Goal: Book appointment/travel/reservation

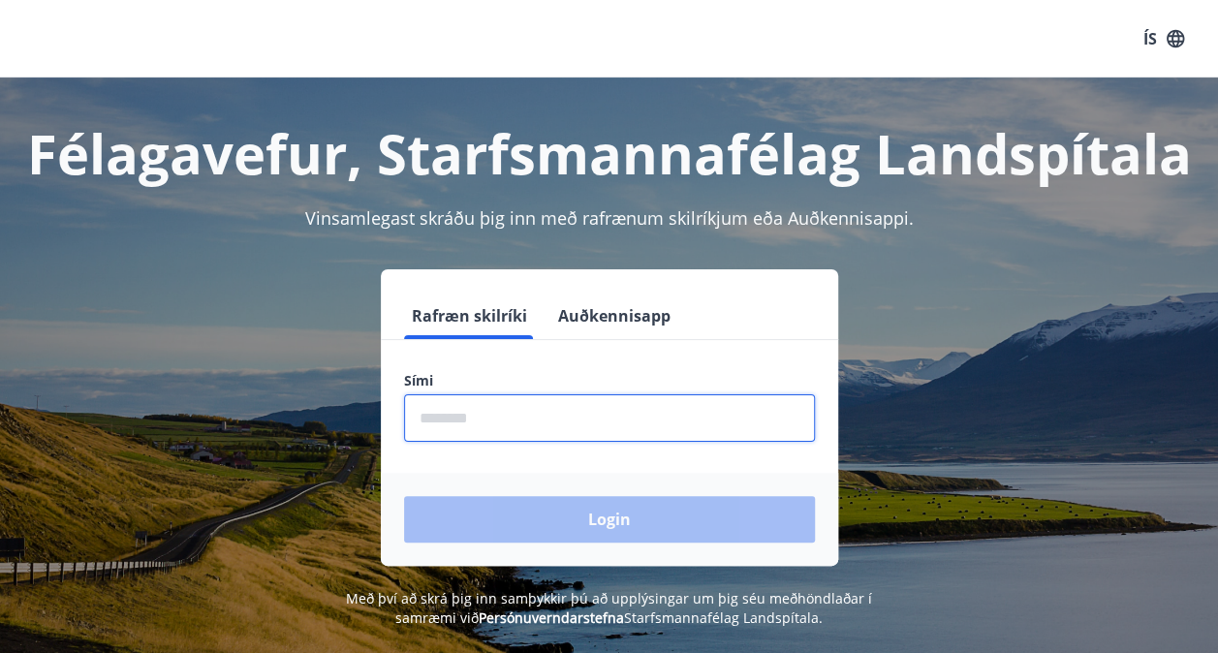
click at [651, 422] on input "phone" at bounding box center [609, 417] width 411 height 47
type input "********"
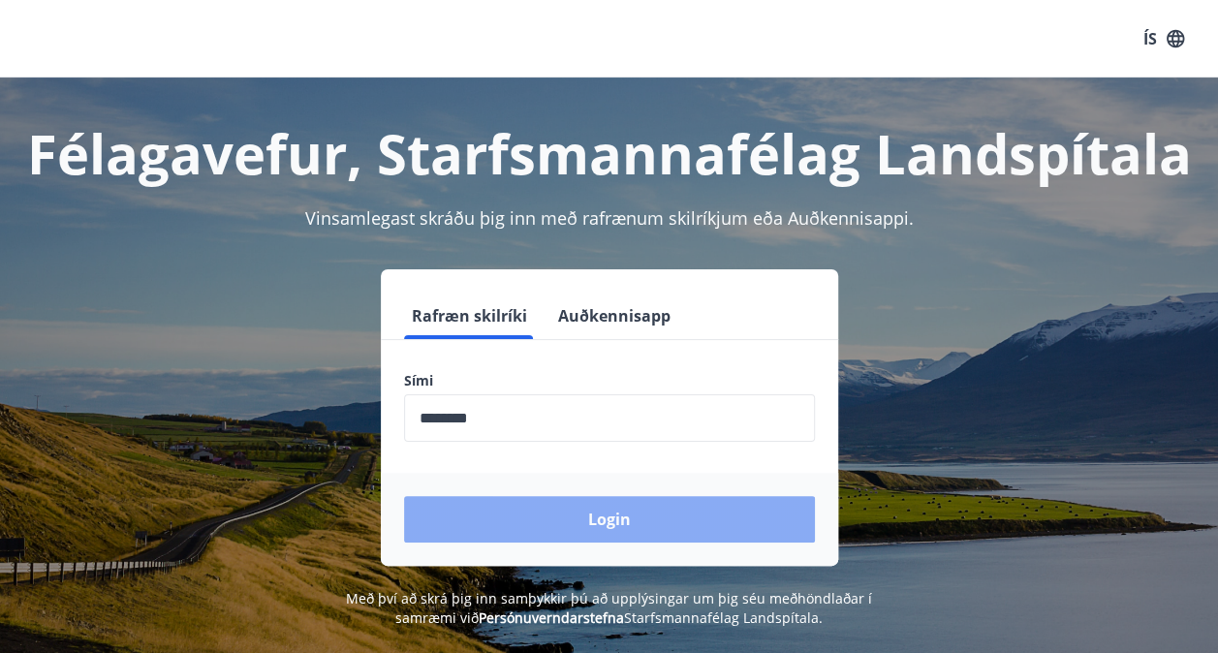
click at [519, 509] on button "Login" at bounding box center [609, 519] width 411 height 46
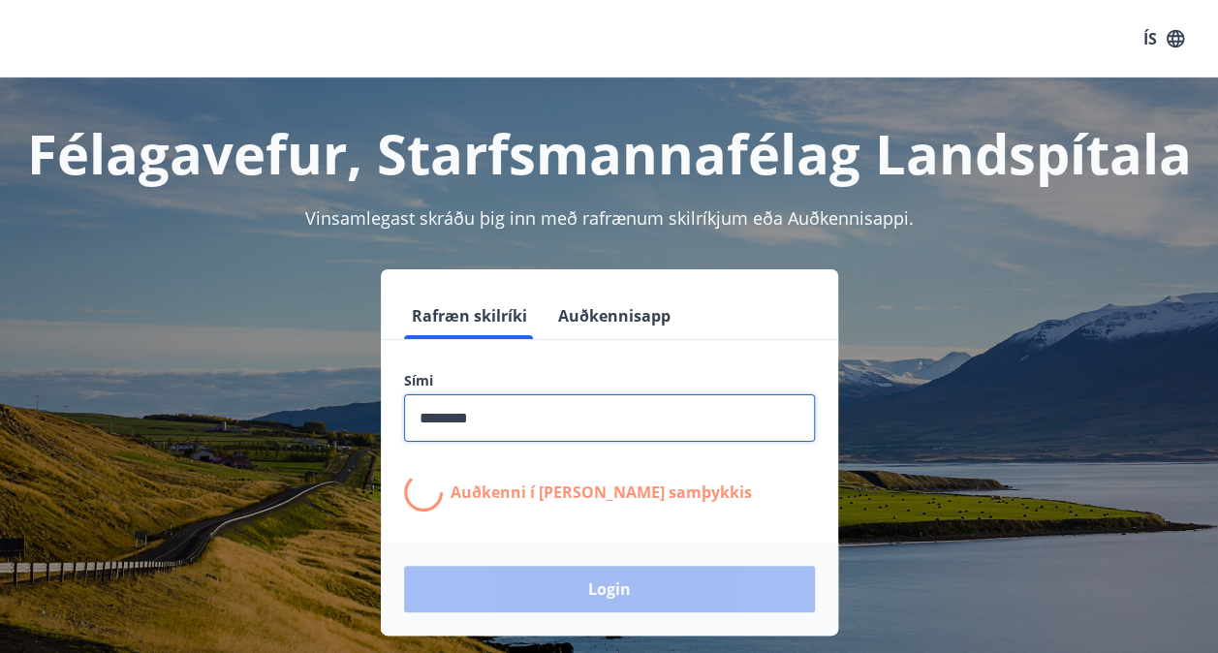
click at [523, 416] on input "phone" at bounding box center [609, 417] width 411 height 47
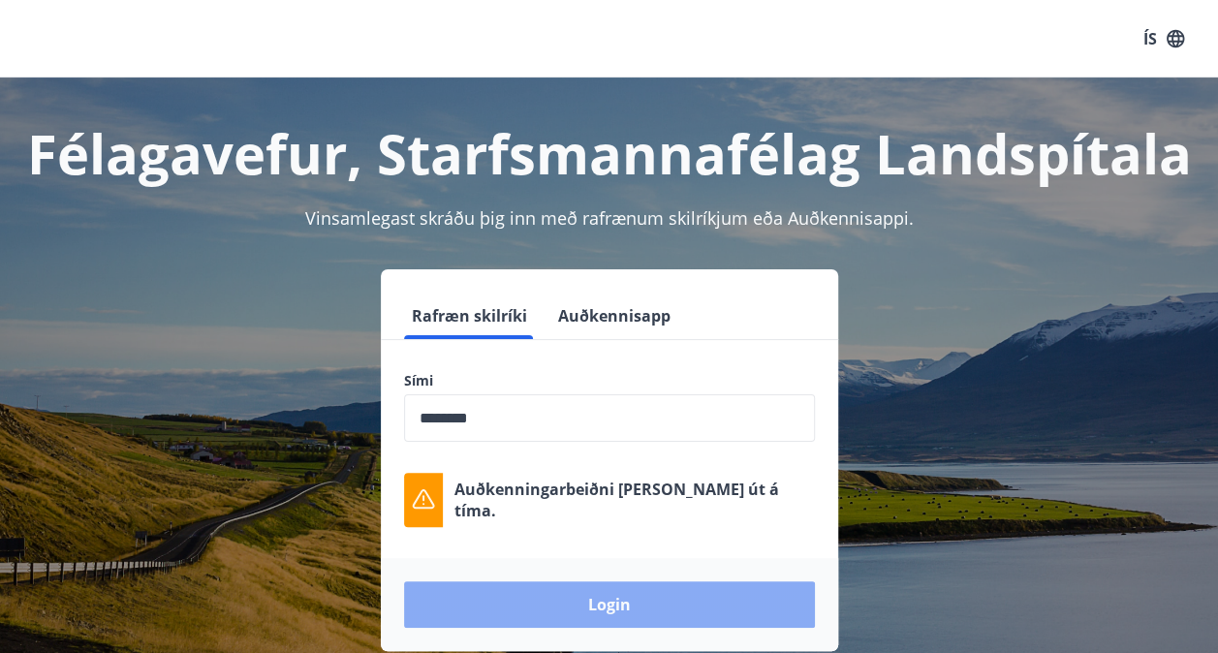
click at [540, 603] on button "Login" at bounding box center [609, 604] width 411 height 46
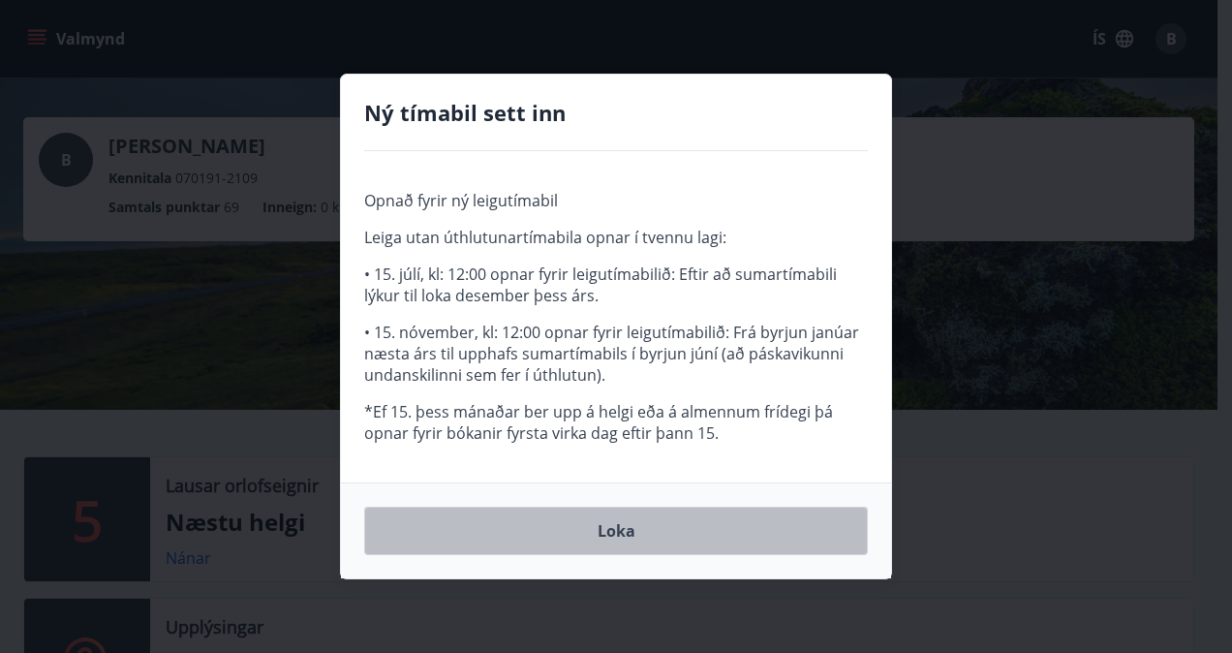
click at [617, 527] on button "Loka" at bounding box center [616, 531] width 504 height 48
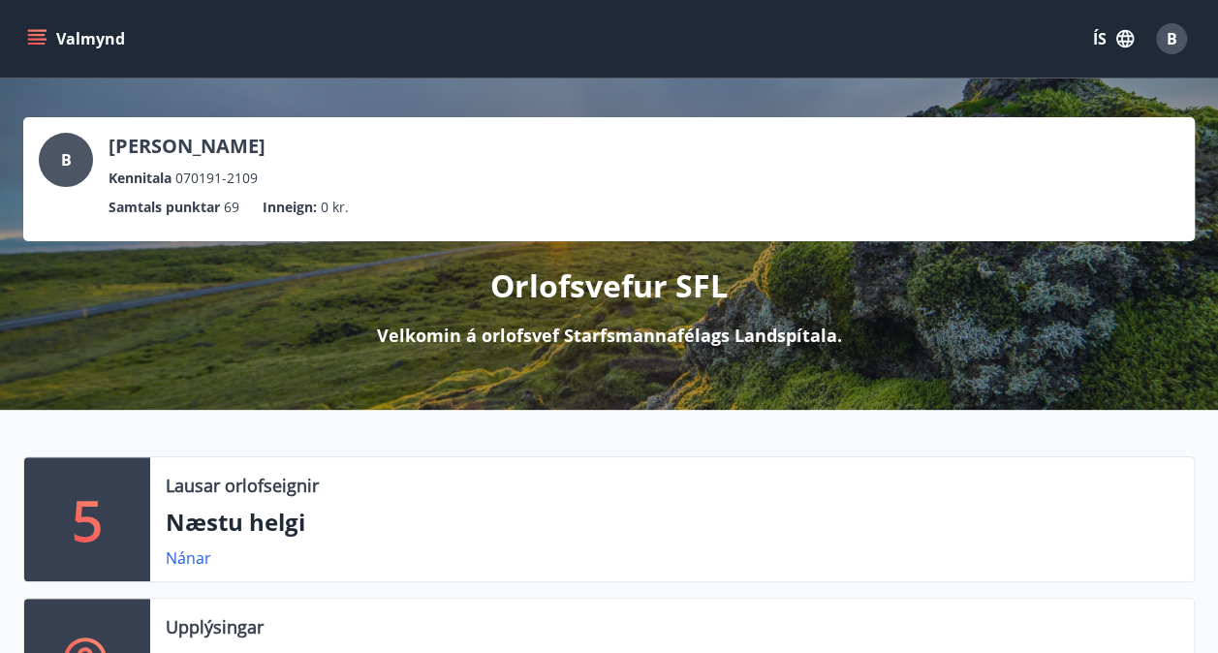
click at [39, 33] on icon "menu" at bounding box center [36, 38] width 19 height 19
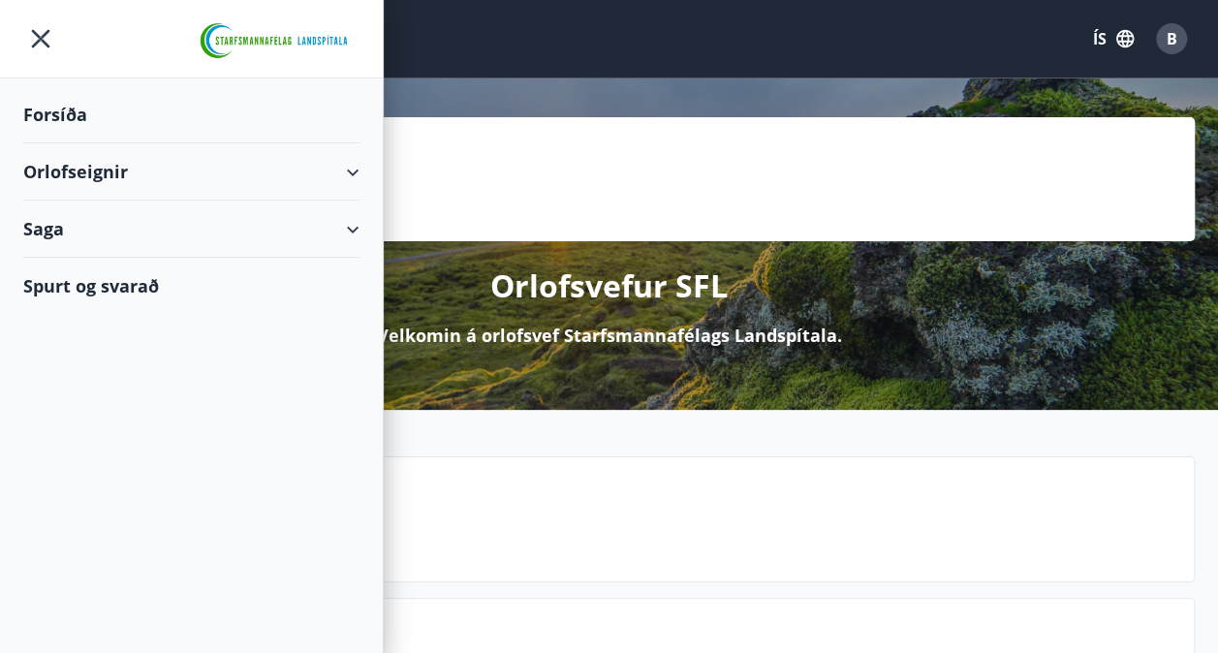
click at [89, 162] on div "Orlofseignir" at bounding box center [191, 171] width 336 height 57
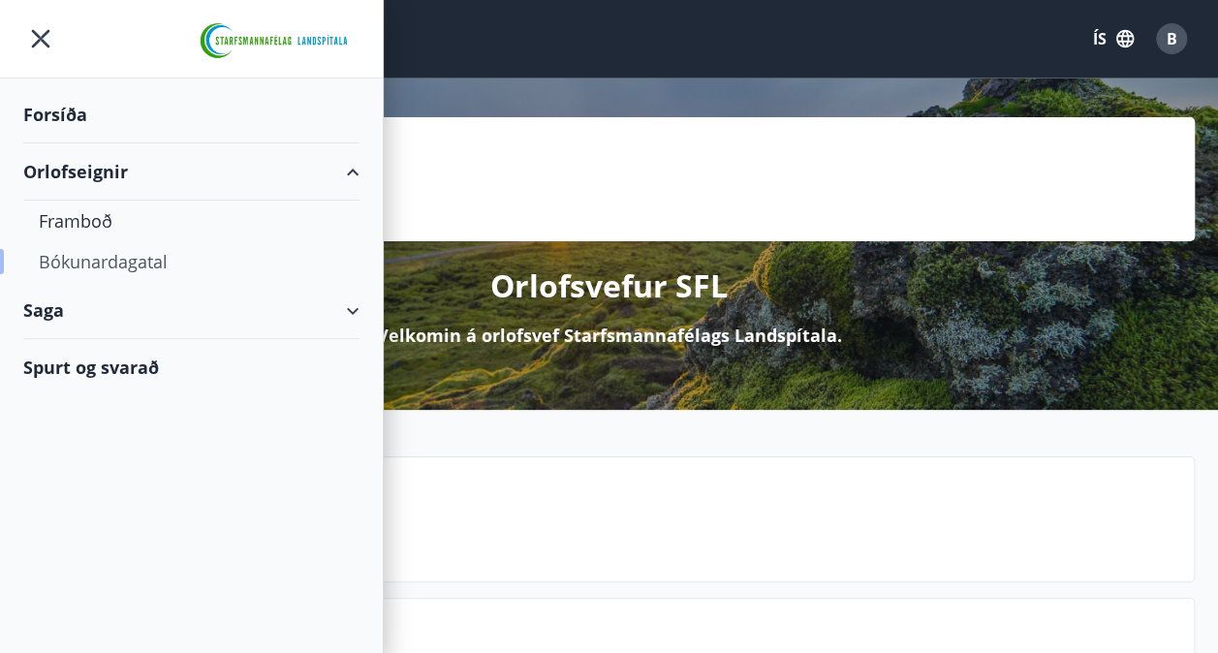
click at [87, 260] on div "Bókunardagatal" at bounding box center [191, 261] width 305 height 41
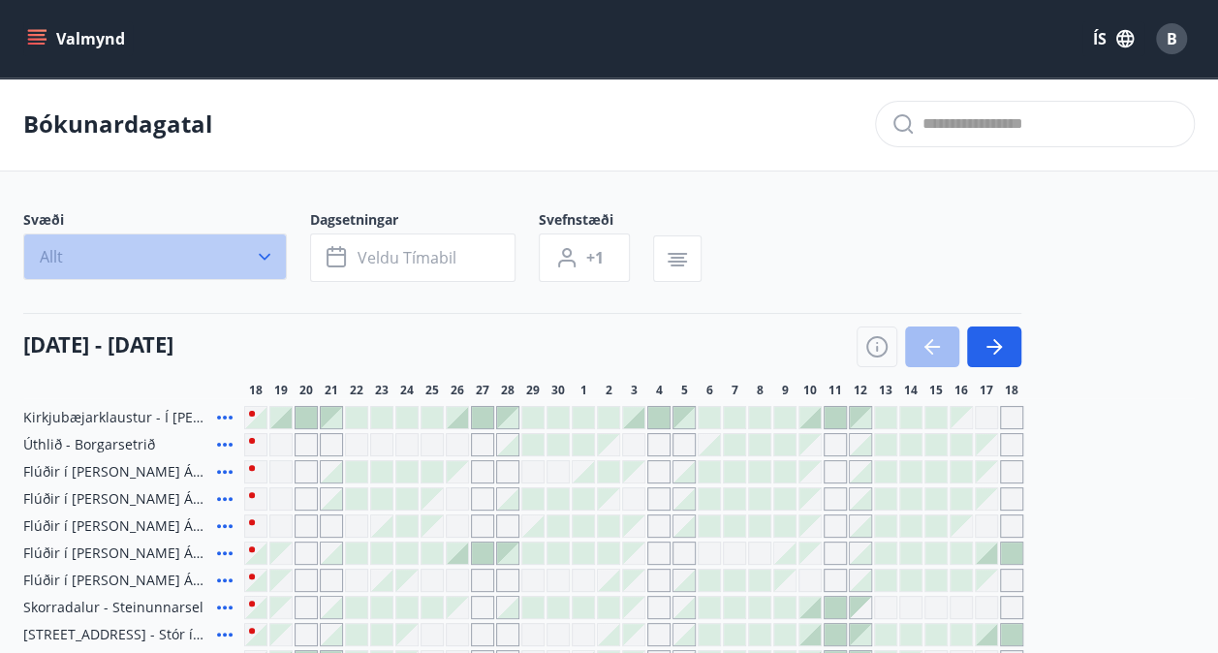
click at [256, 258] on icon "button" at bounding box center [264, 256] width 19 height 19
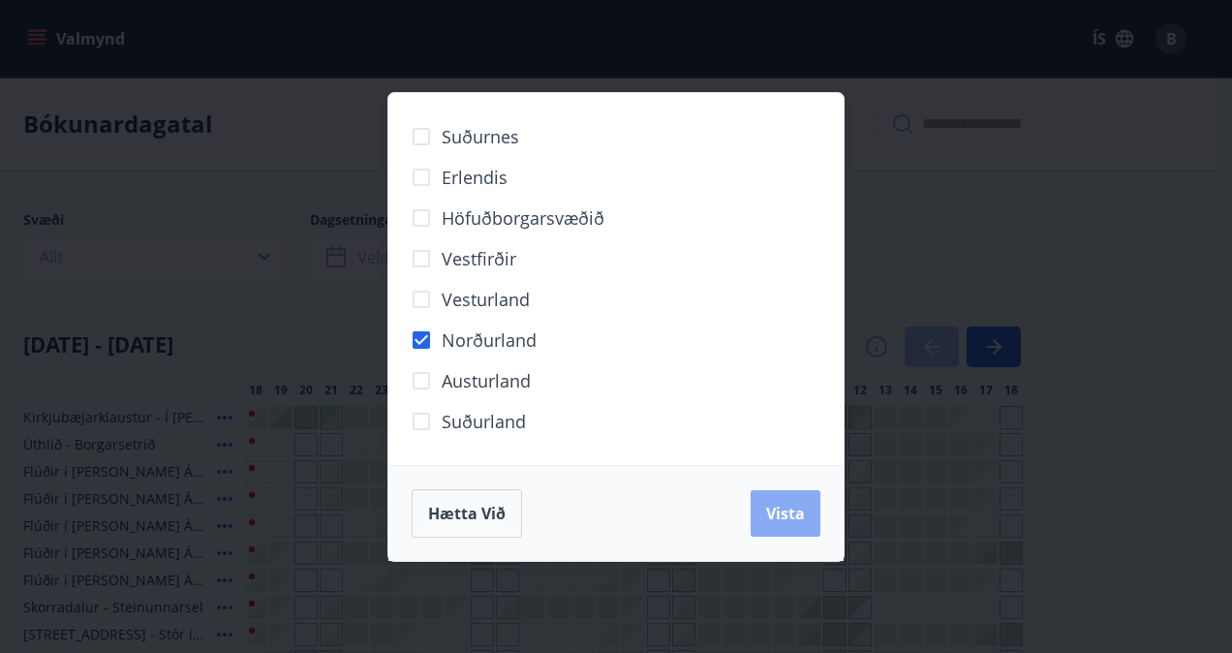
click at [804, 526] on button "Vista" at bounding box center [786, 513] width 70 height 46
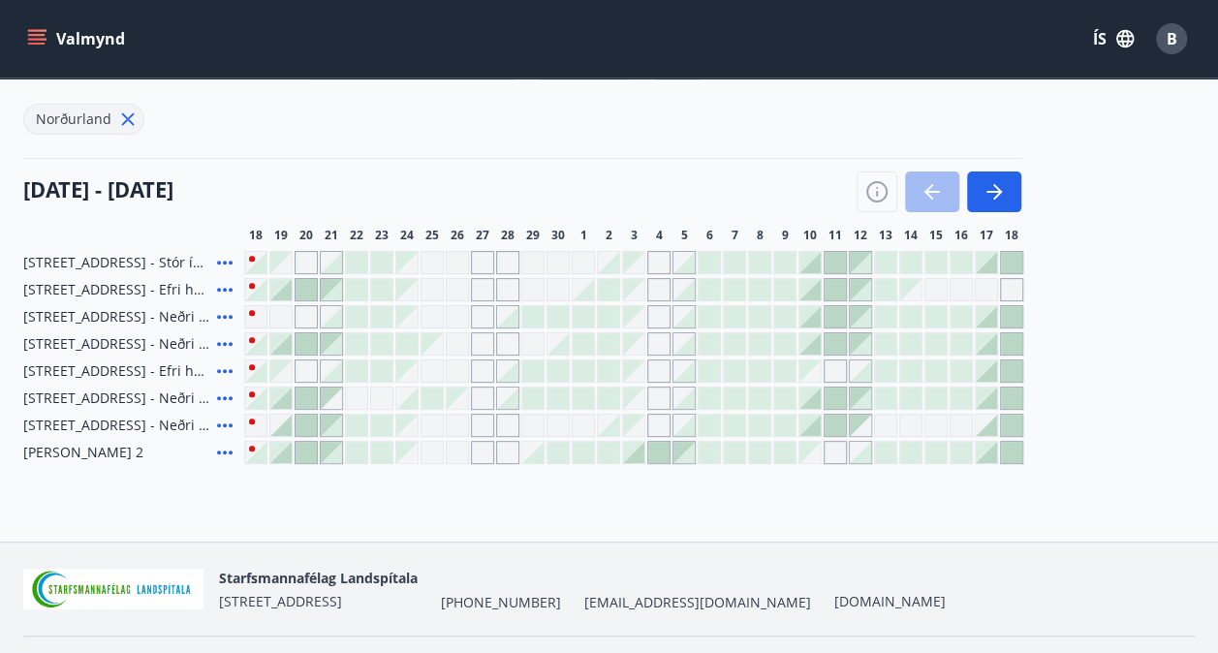
scroll to position [71, 0]
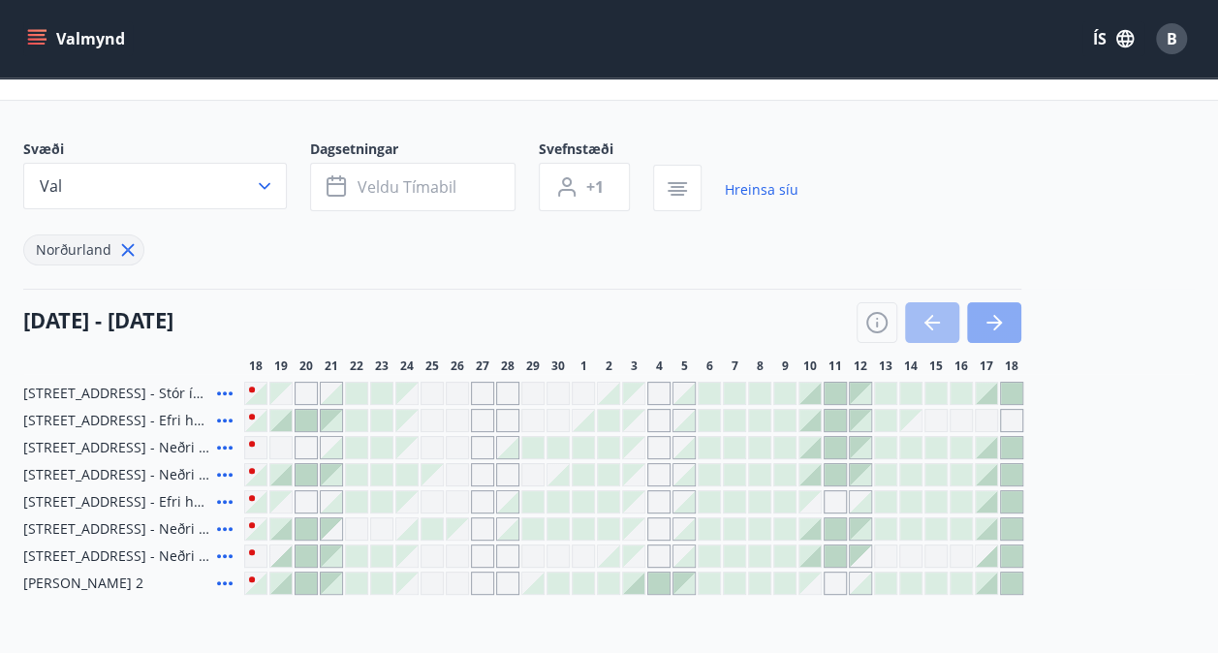
click at [989, 317] on icon "button" at bounding box center [993, 322] width 23 height 23
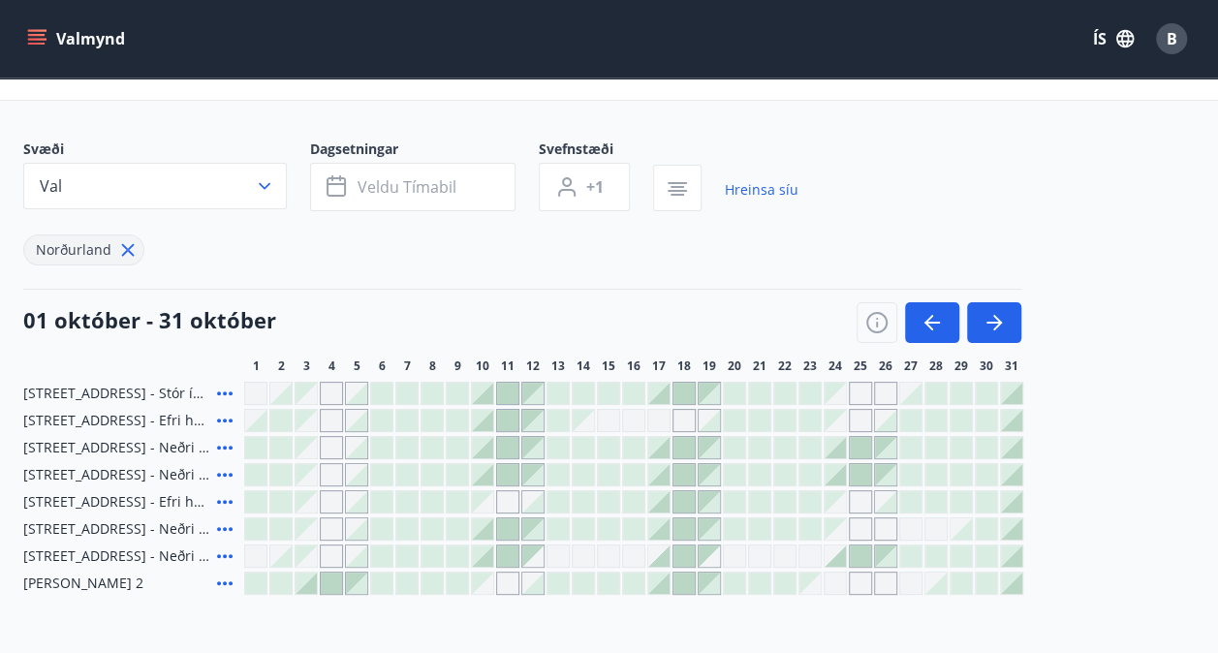
click at [221, 554] on icon at bounding box center [224, 555] width 23 height 23
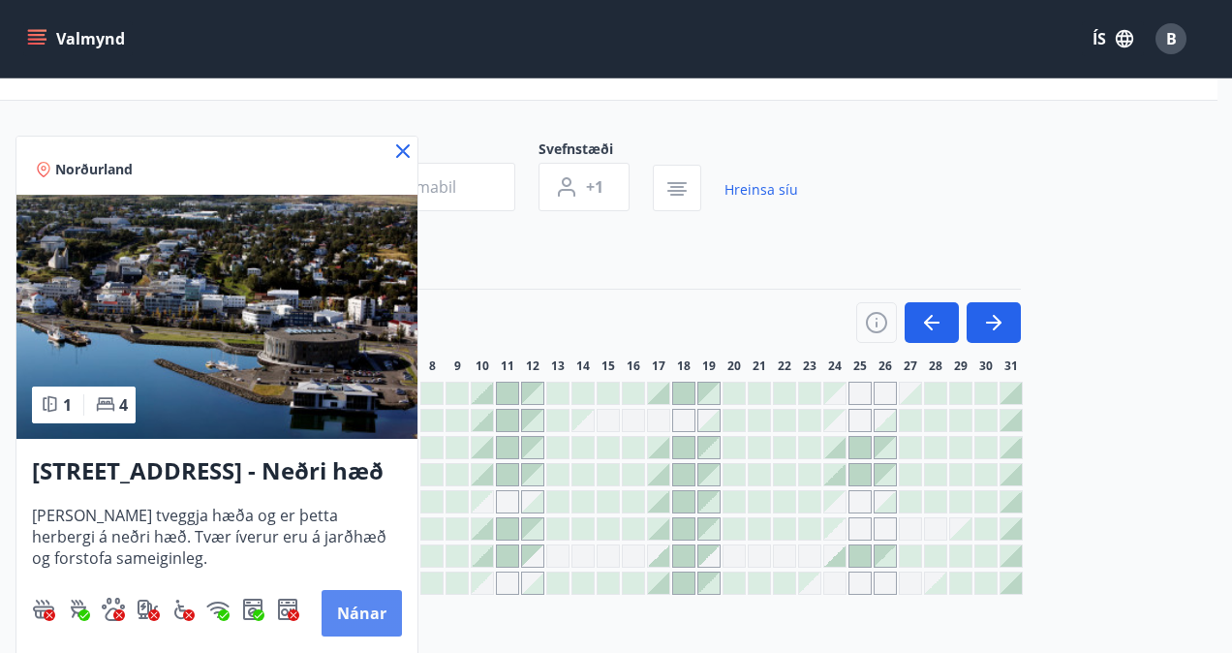
click at [339, 599] on div "[STREET_ADDRESS] - Neðri hæð íbúð 3 [PERSON_NAME] tveggja hæða og er þetta herb…" at bounding box center [216, 545] width 401 height 213
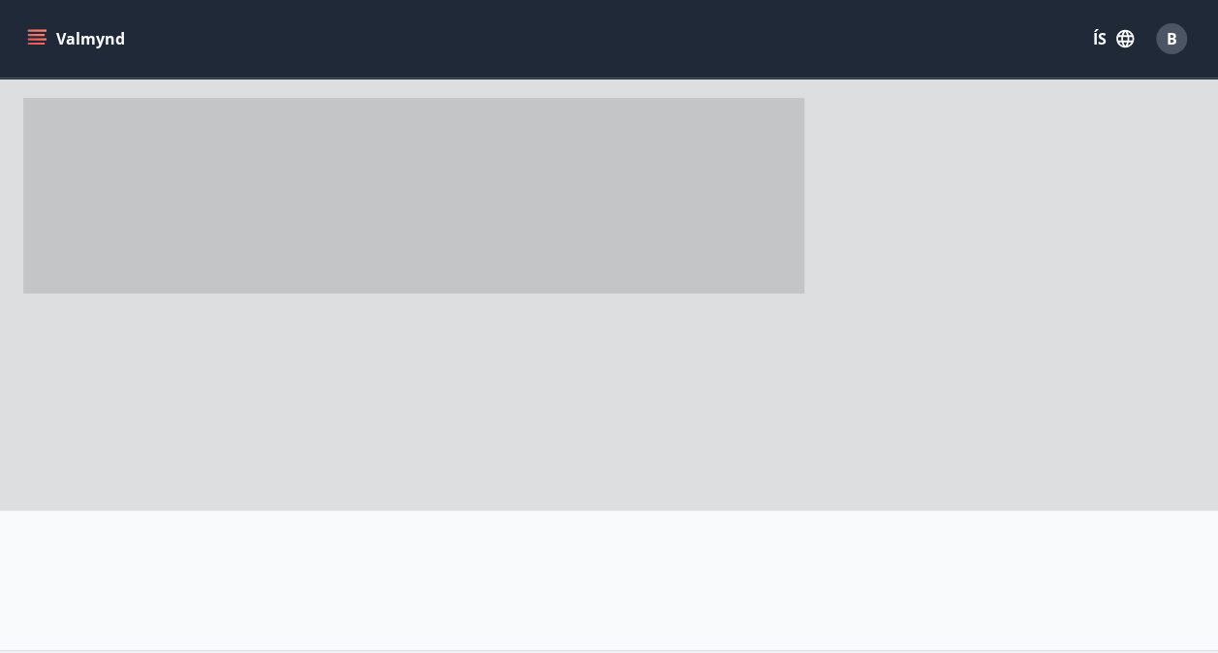
click at [339, 599] on div at bounding box center [398, 579] width 796 height 139
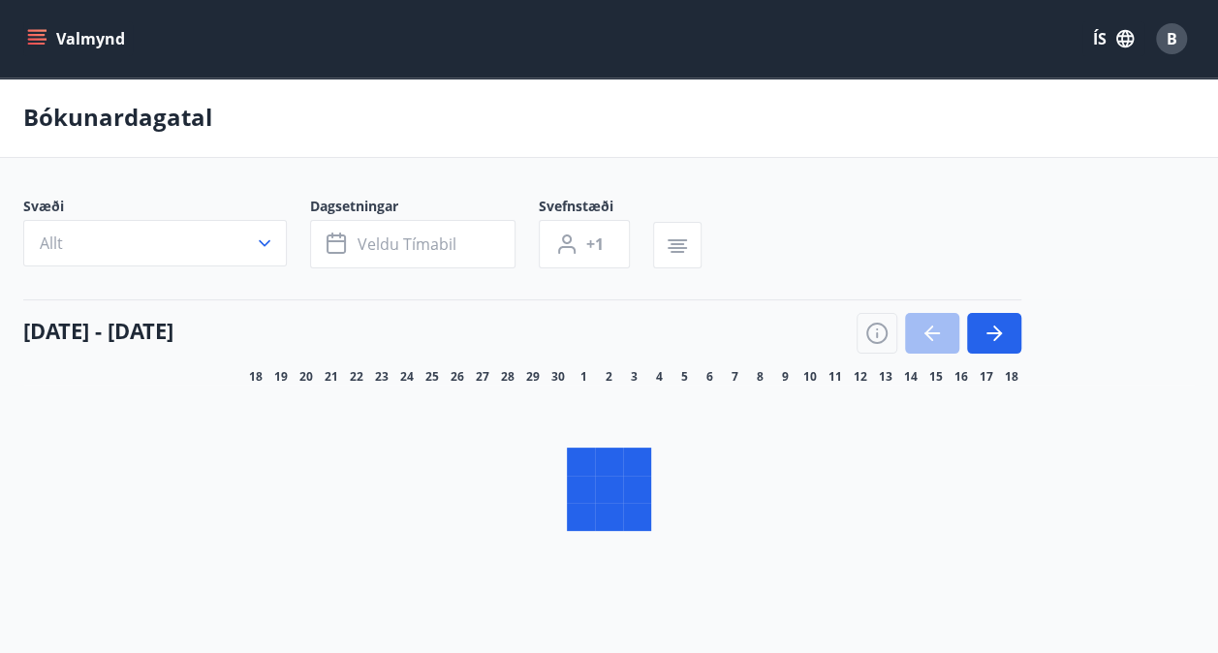
scroll to position [71, 0]
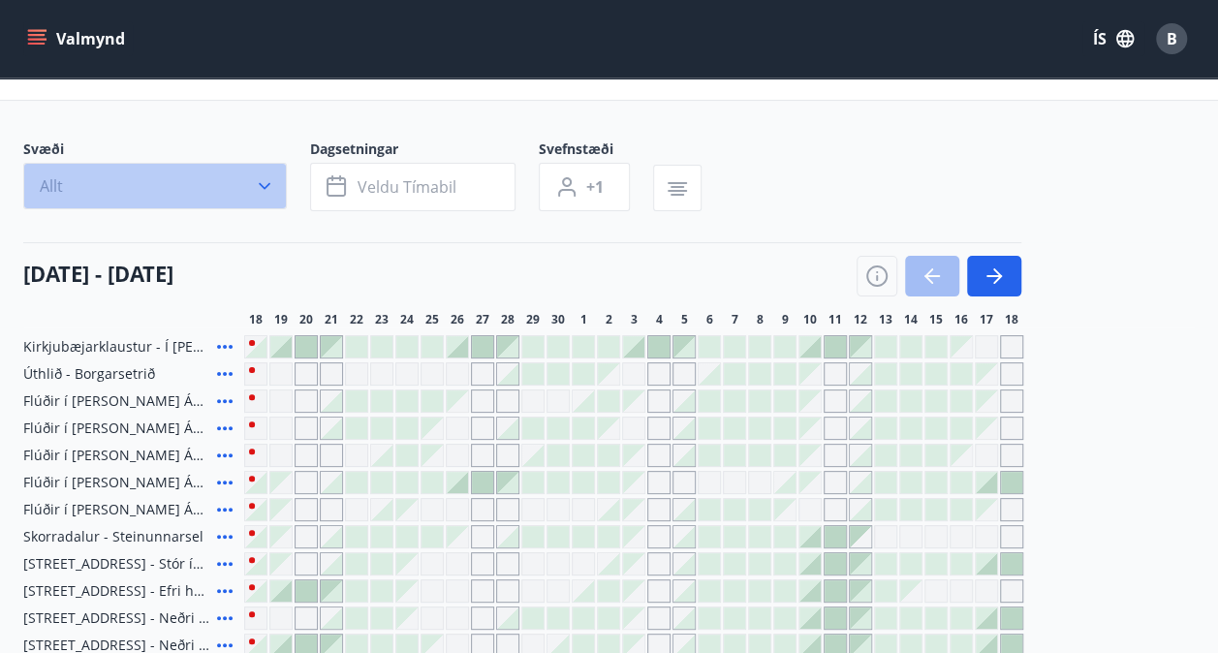
click at [250, 179] on button "Allt" at bounding box center [154, 186] width 263 height 46
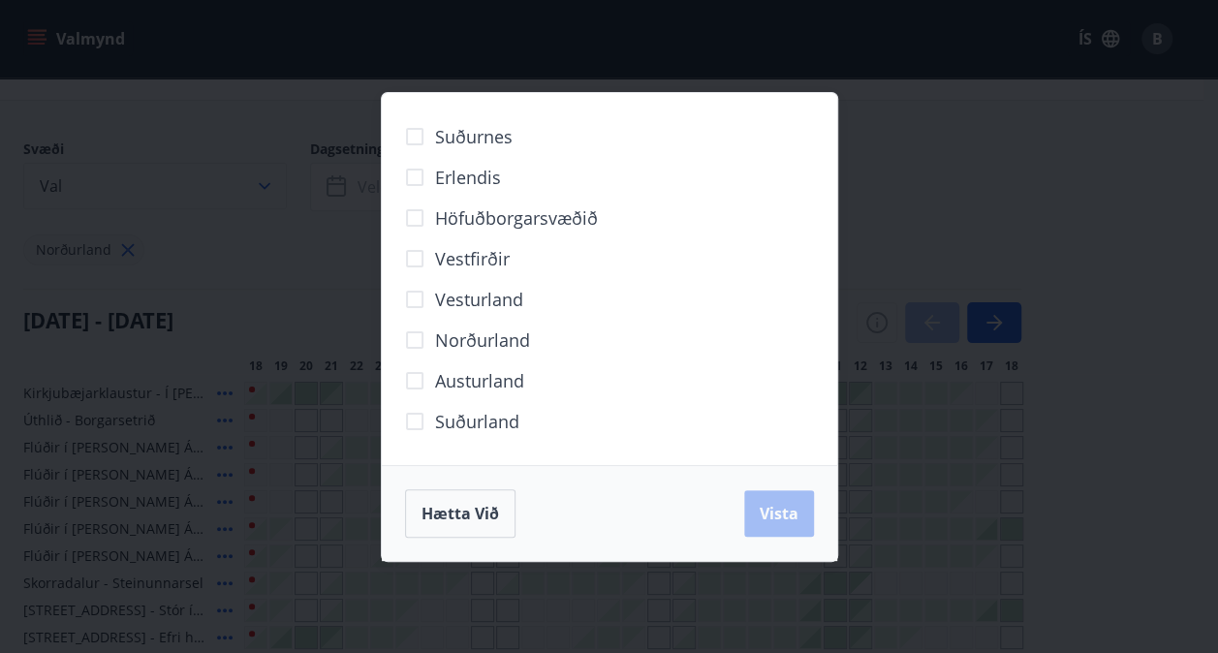
click at [250, 179] on div "Suðurnes Erlendis Höfuðborgarsvæðið [GEOGRAPHIC_DATA] [GEOGRAPHIC_DATA] [GEOGRA…" at bounding box center [609, 326] width 1218 height 653
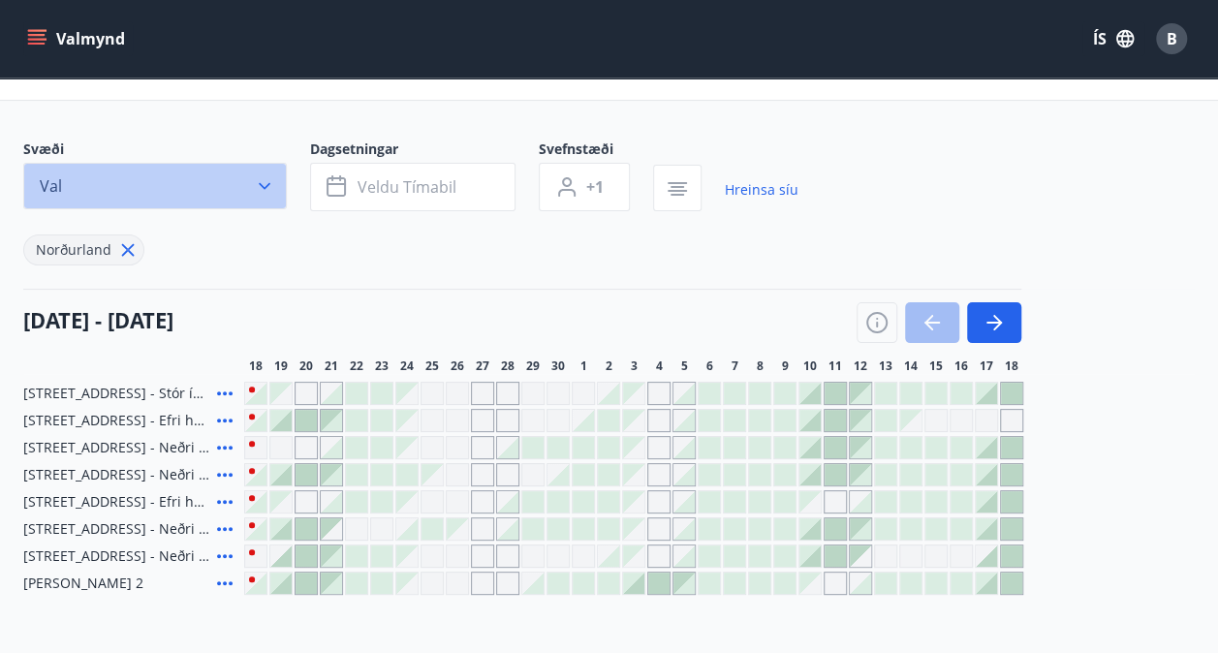
click at [267, 186] on icon "button" at bounding box center [264, 185] width 19 height 19
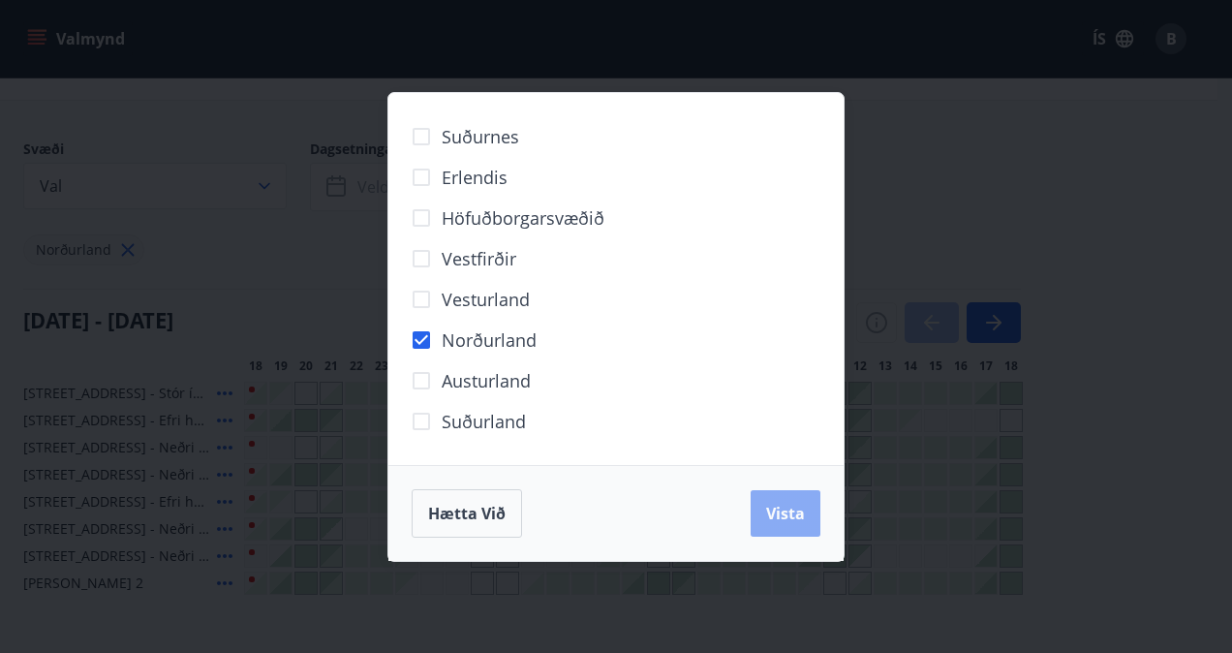
click at [796, 513] on span "Vista" at bounding box center [785, 513] width 39 height 21
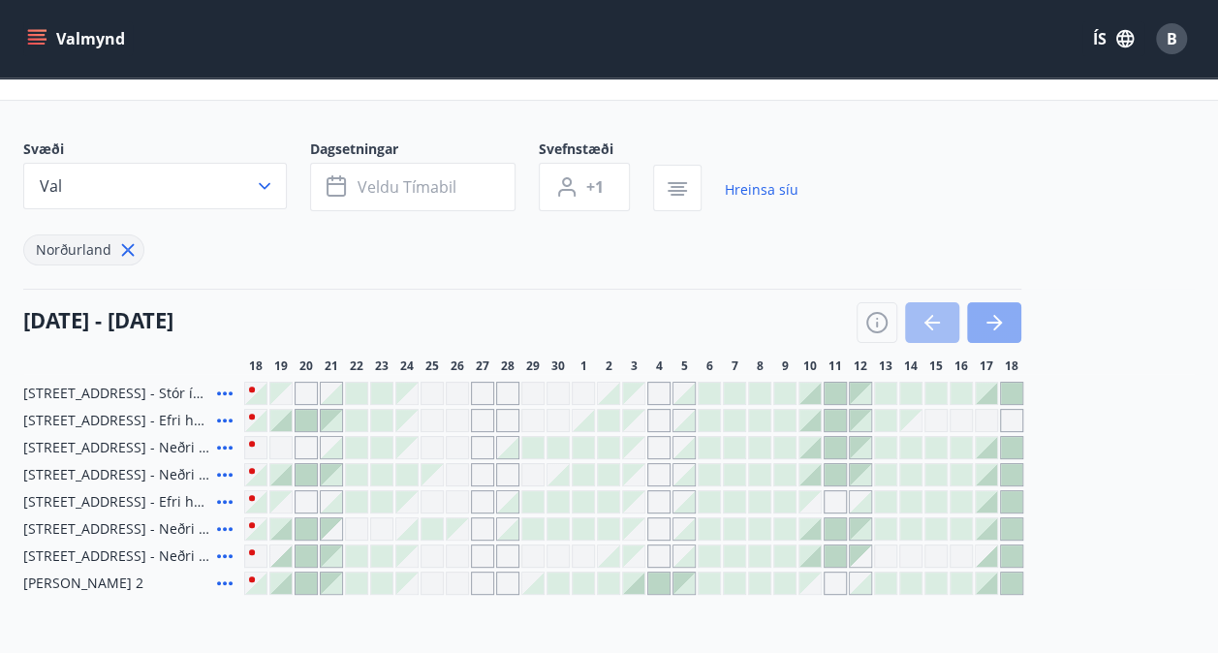
click at [1002, 327] on icon "button" at bounding box center [993, 322] width 23 height 23
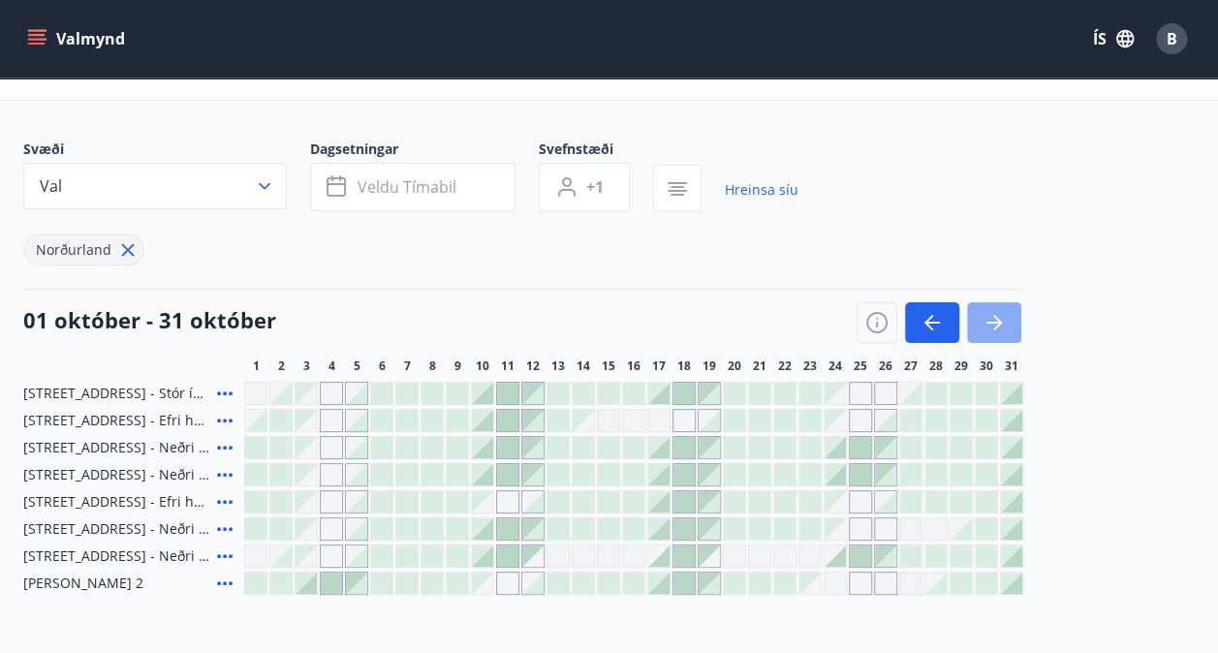
click at [994, 324] on icon "button" at bounding box center [993, 322] width 23 height 23
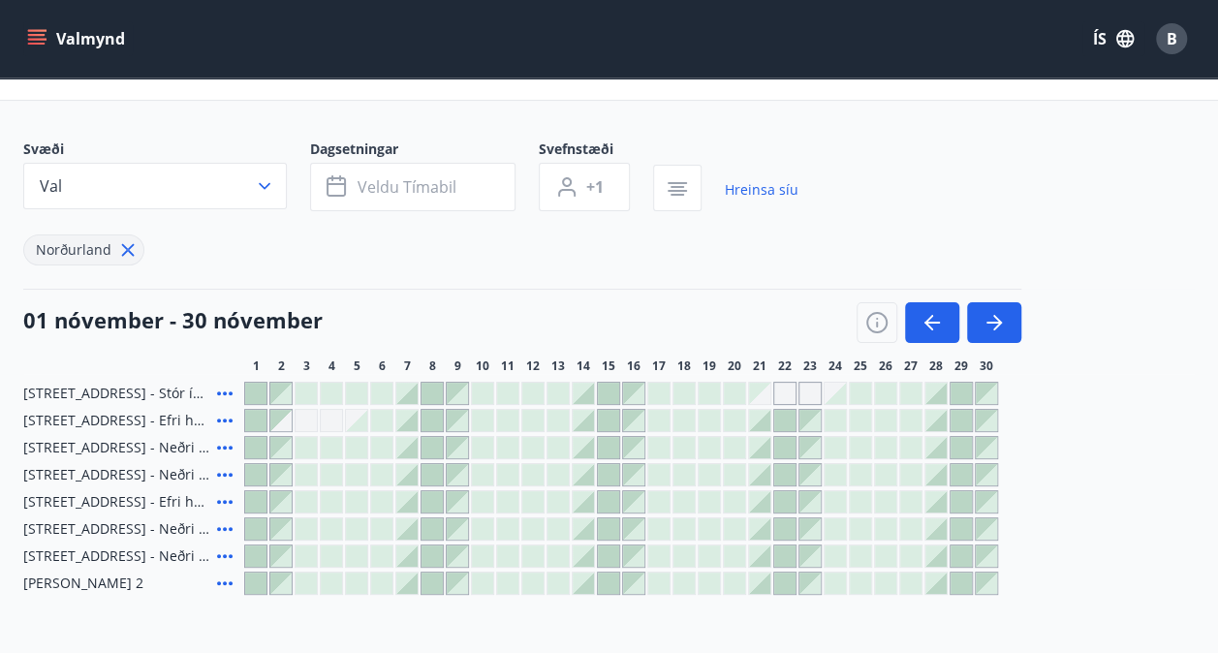
click at [33, 29] on button "Valmynd" at bounding box center [77, 38] width 109 height 35
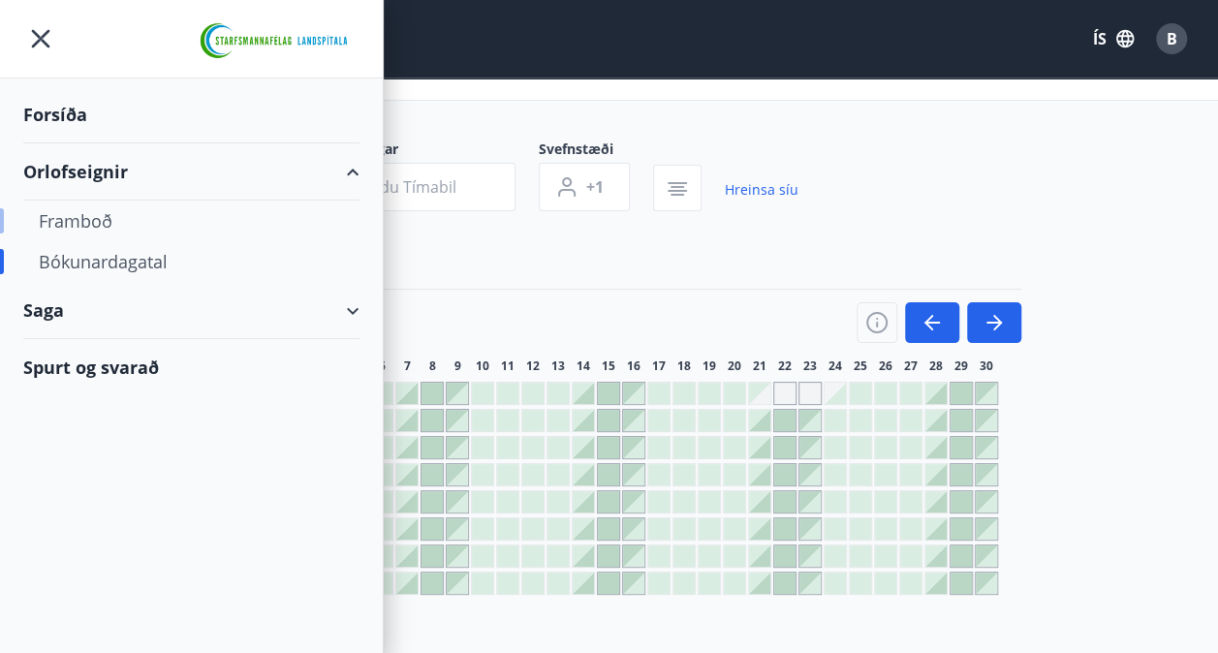
drag, startPoint x: 84, startPoint y: 219, endPoint x: 57, endPoint y: 223, distance: 27.4
click at [57, 223] on div "Framboð" at bounding box center [191, 220] width 305 height 41
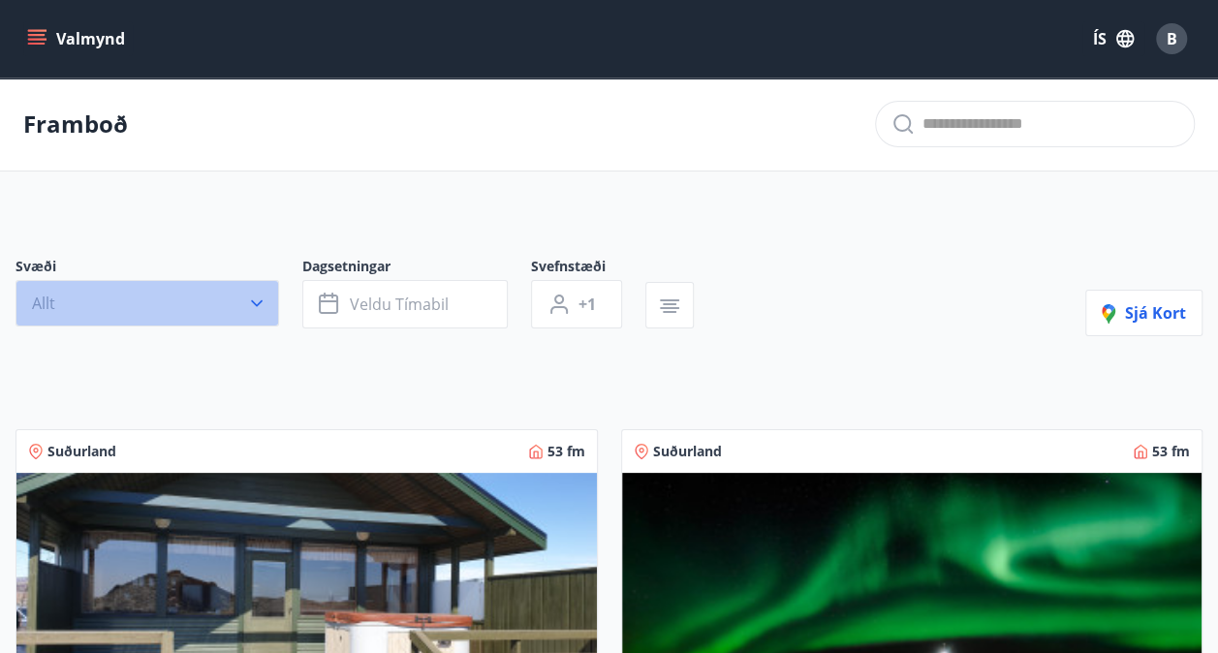
click at [203, 317] on button "Allt" at bounding box center [146, 303] width 263 height 46
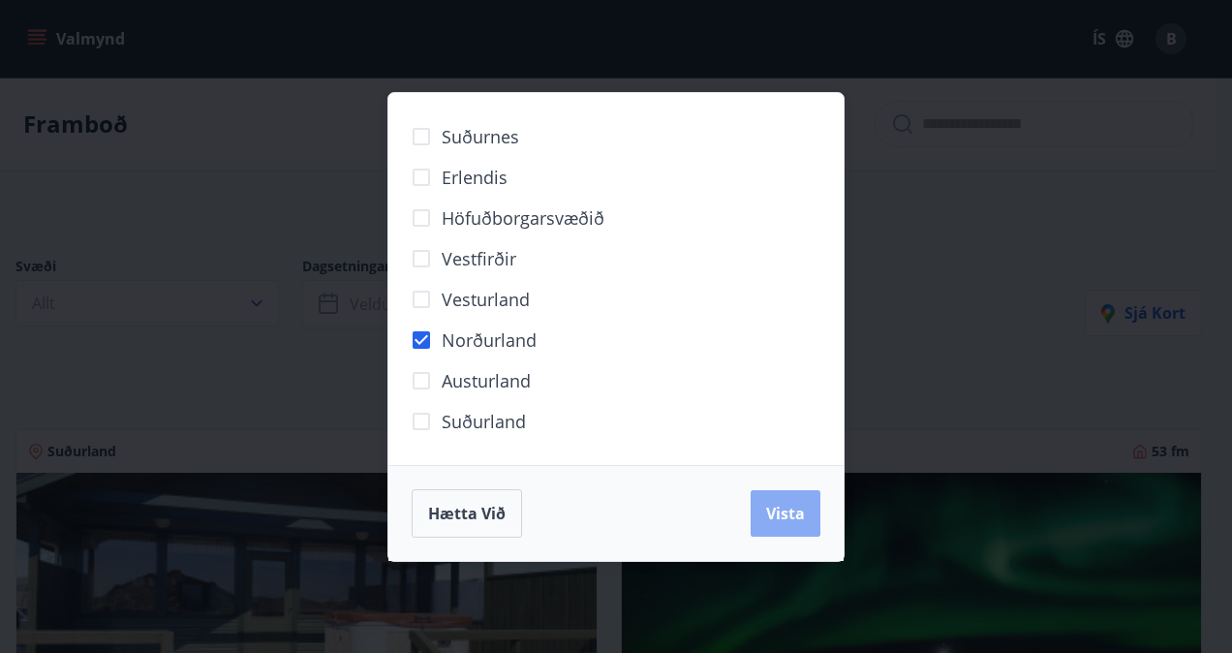
click at [779, 510] on span "Vista" at bounding box center [785, 513] width 39 height 21
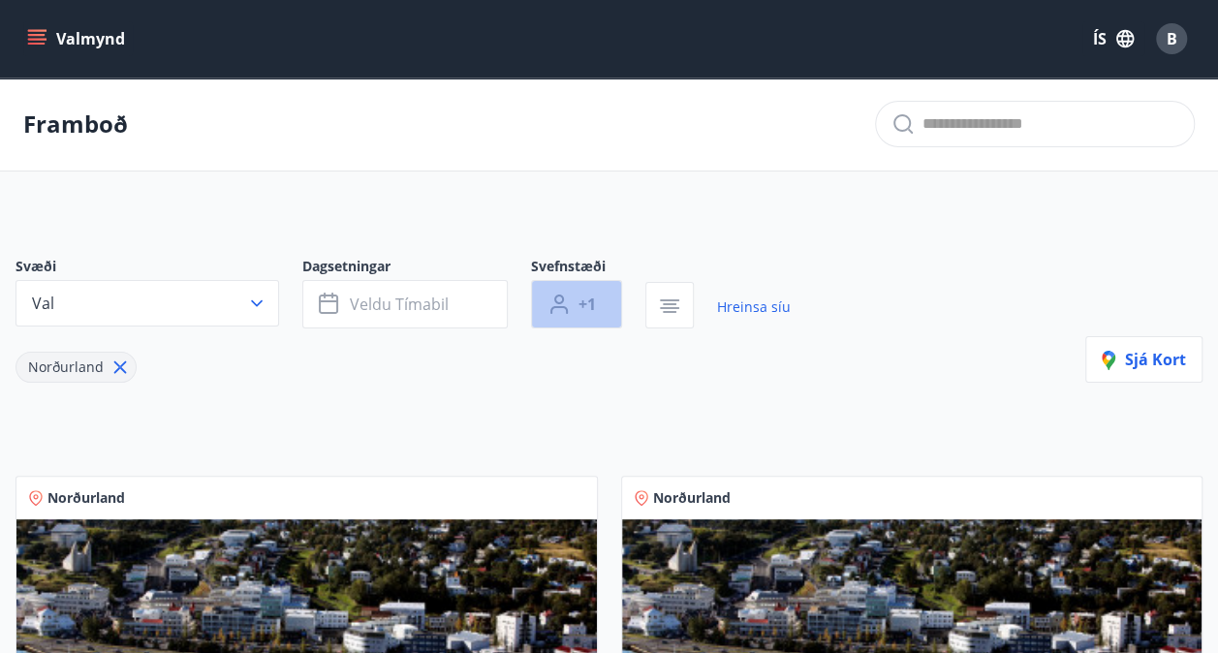
click at [584, 318] on button "+1" at bounding box center [576, 304] width 91 height 48
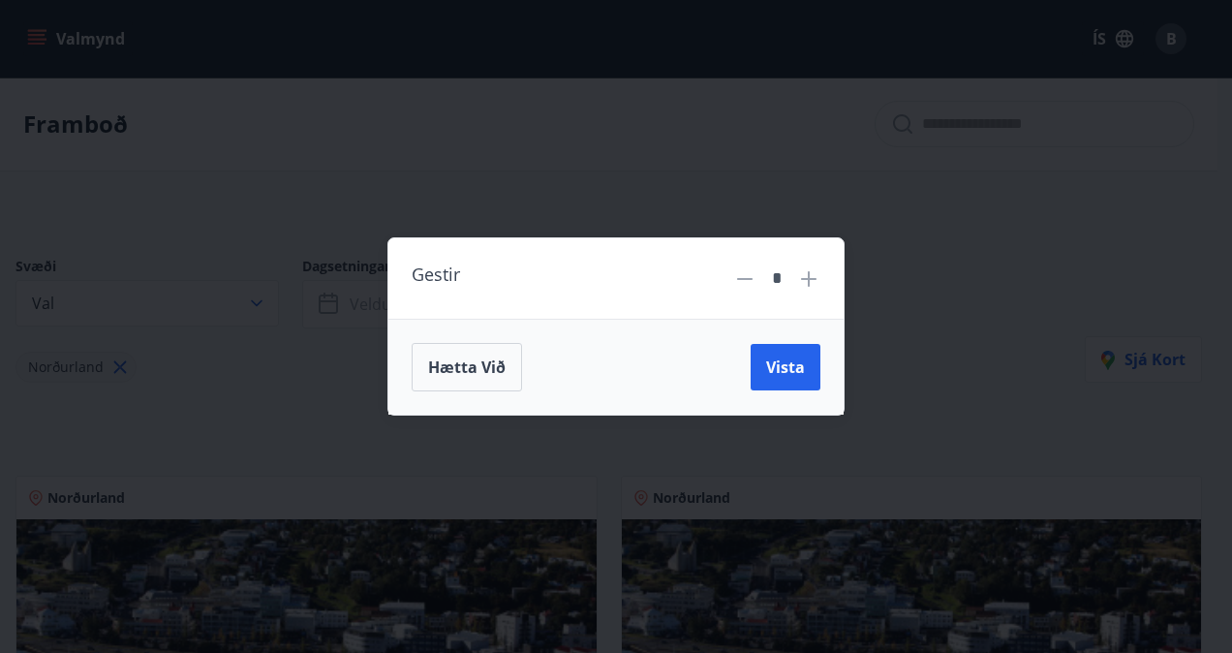
click at [804, 288] on icon at bounding box center [808, 278] width 23 height 23
type input "*"
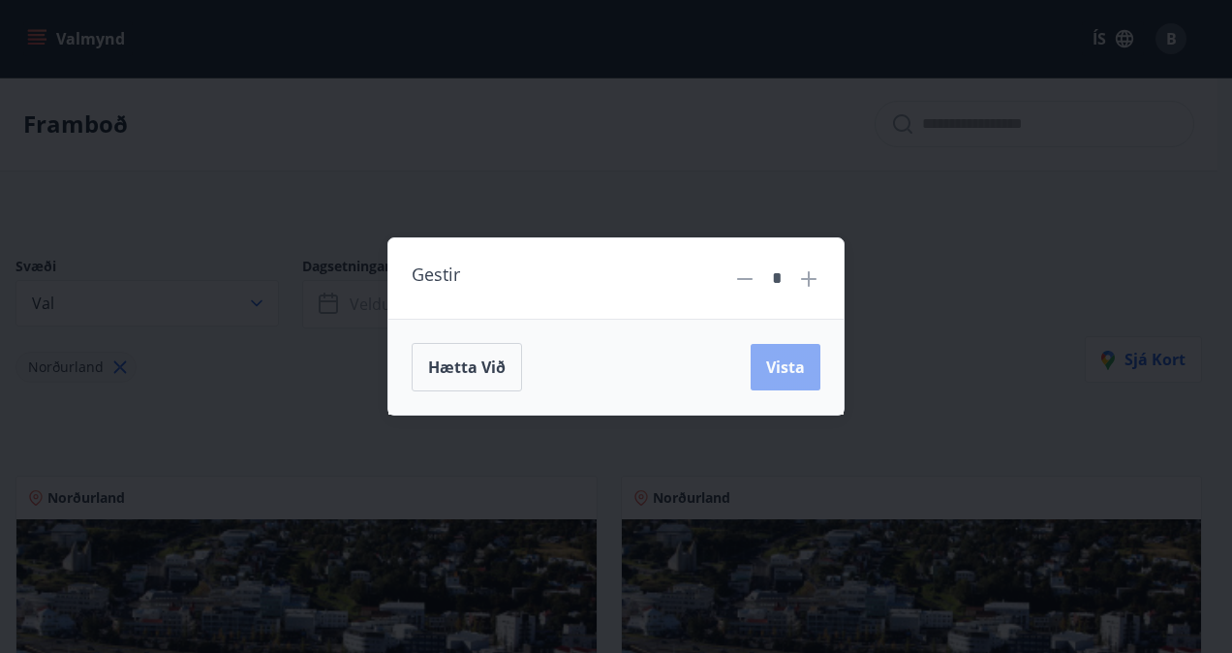
click at [773, 360] on span "Vista" at bounding box center [785, 366] width 39 height 21
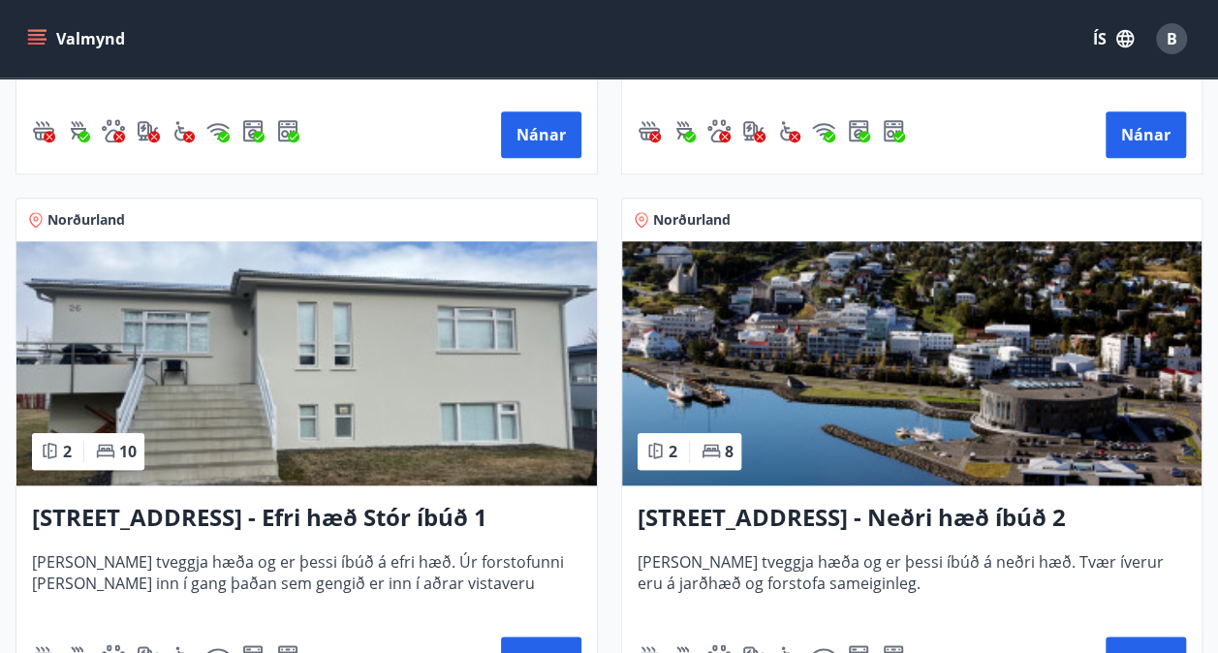
scroll to position [804, 0]
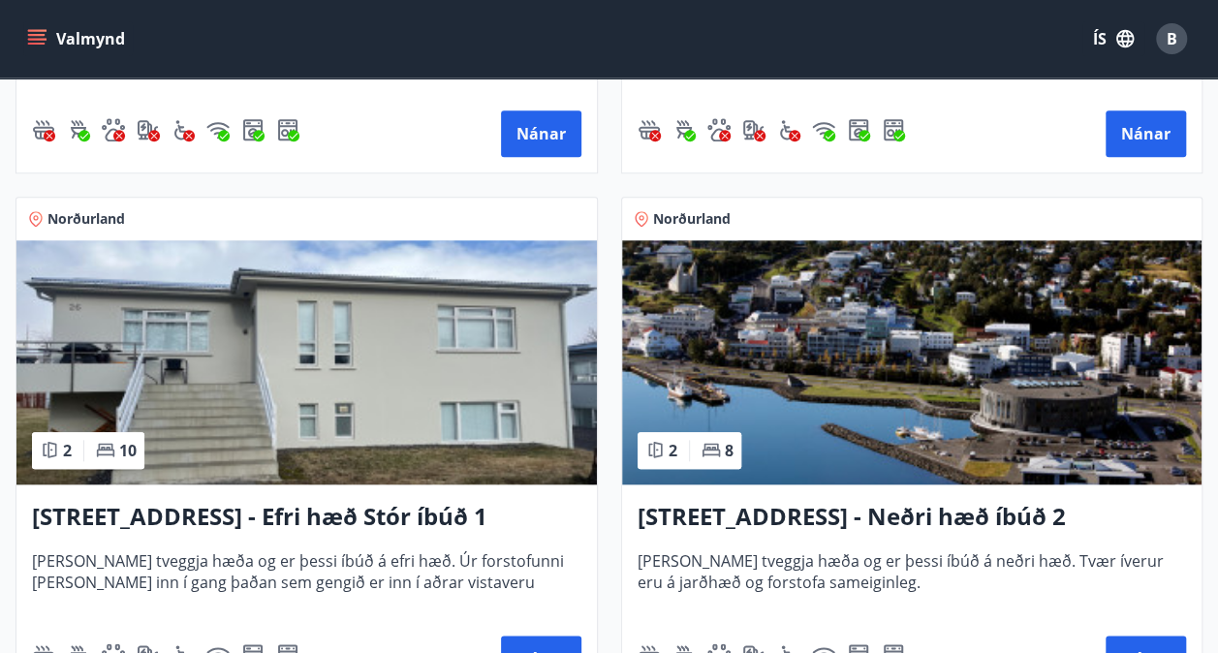
click at [322, 516] on h3 "[STREET_ADDRESS] - Efri hæð Stór íbúð 1" at bounding box center [306, 517] width 549 height 35
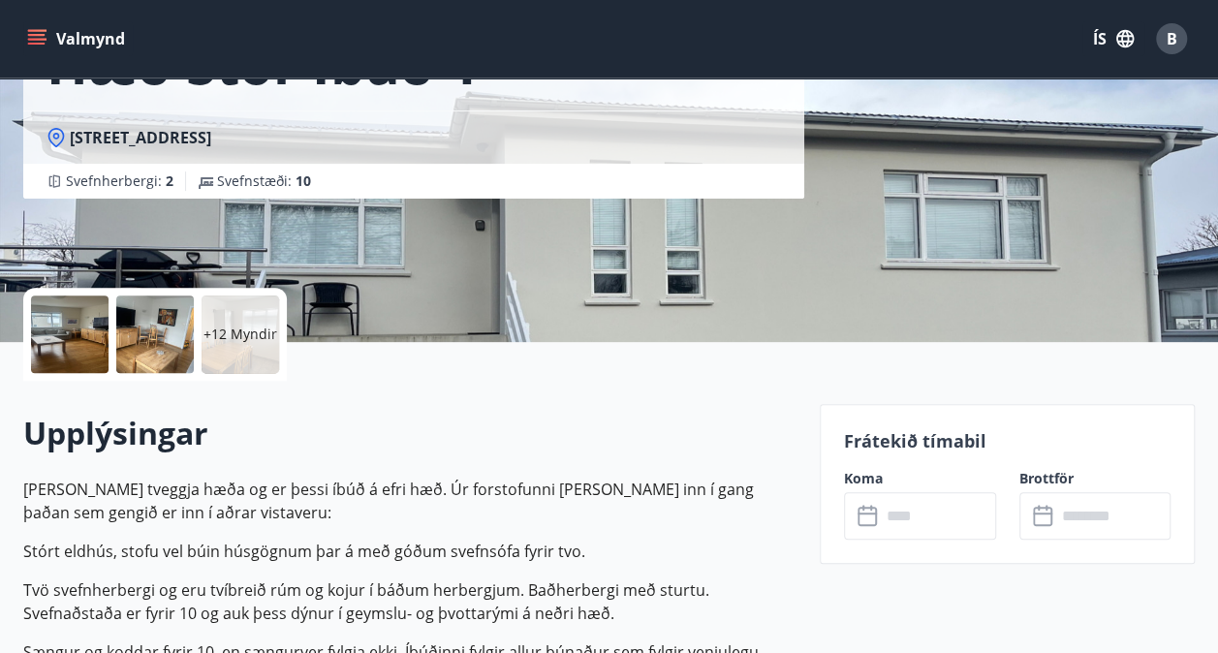
scroll to position [238, 0]
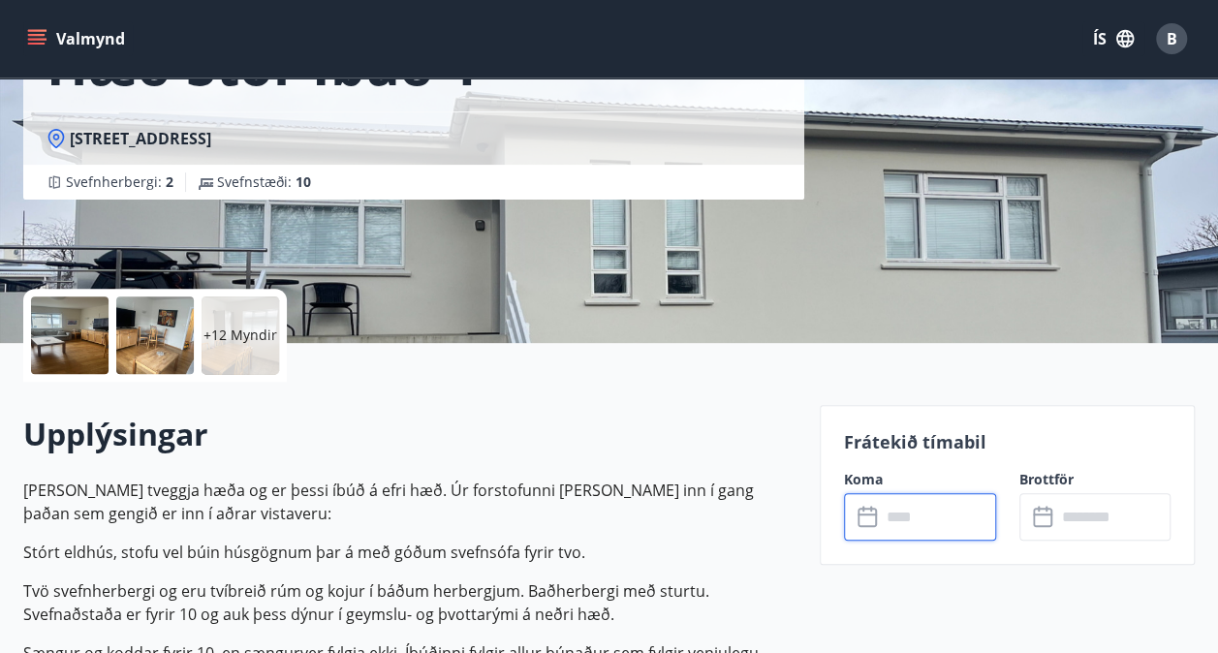
click at [898, 516] on input "text" at bounding box center [937, 516] width 115 height 47
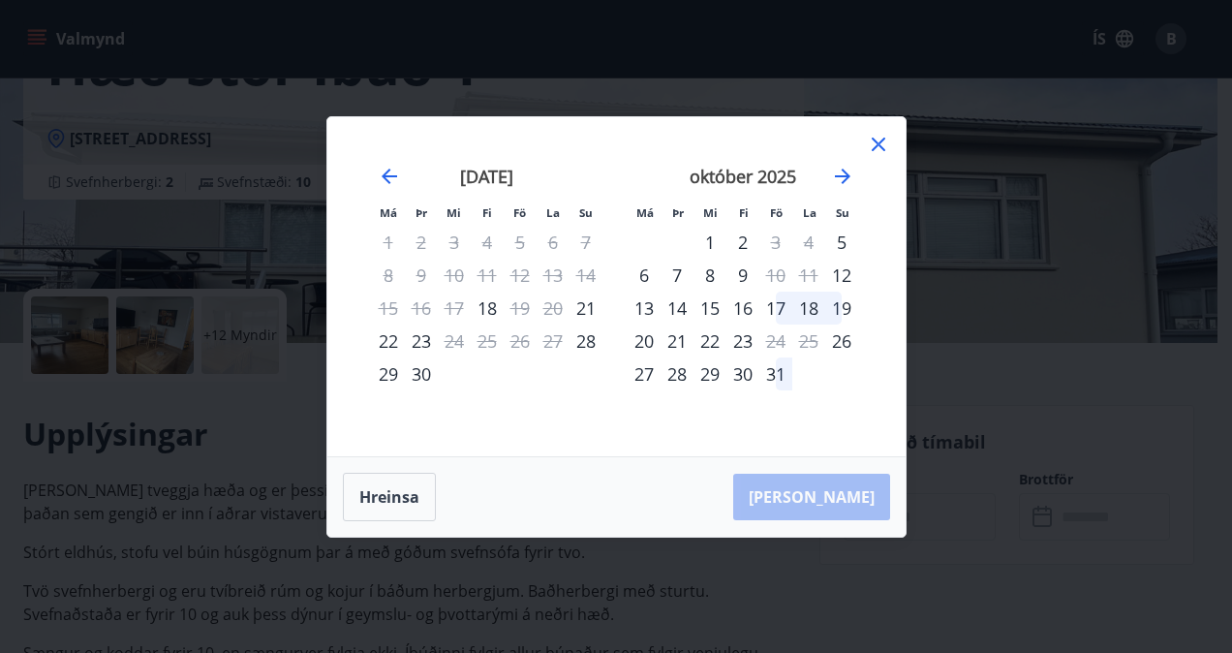
click at [854, 170] on div "október 2025" at bounding box center [743, 182] width 231 height 85
click at [847, 174] on icon "Move forward to switch to the next month." at bounding box center [842, 176] width 15 height 15
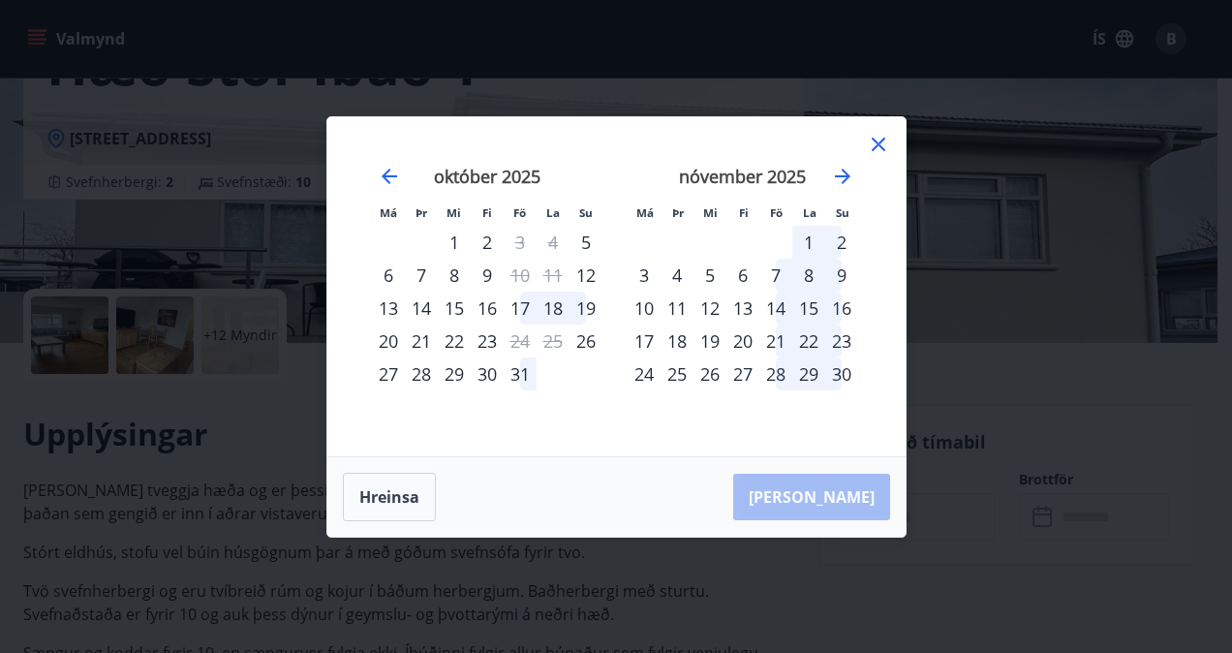
click at [845, 309] on div "16" at bounding box center [841, 308] width 33 height 33
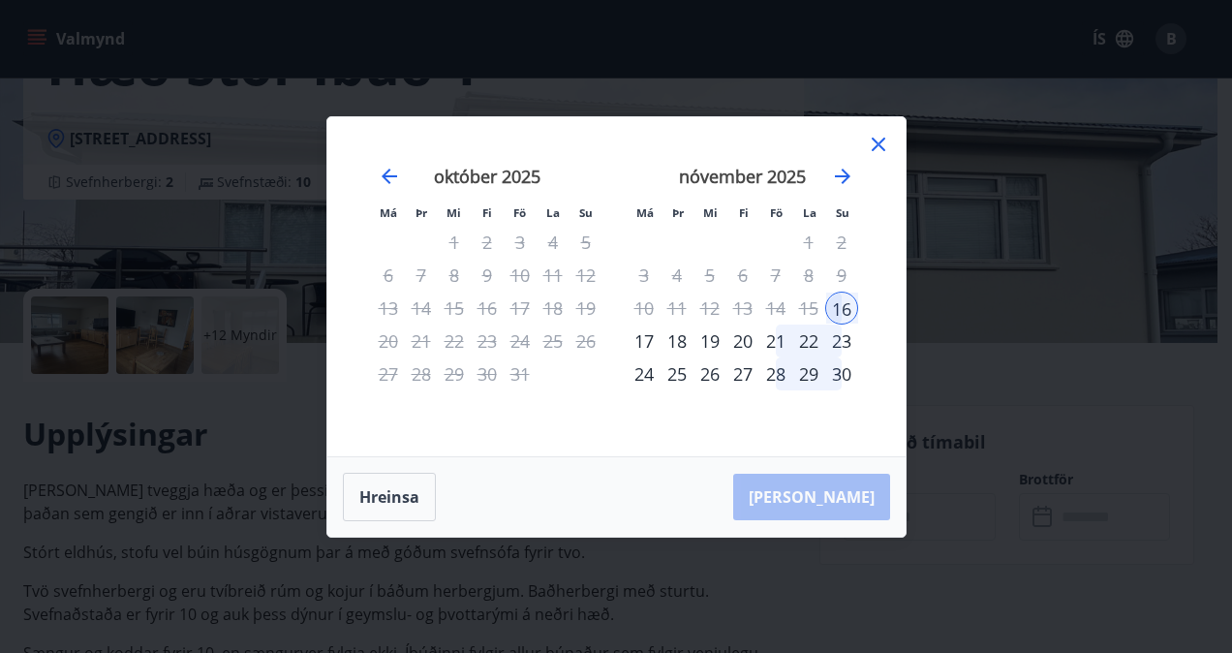
click at [806, 344] on div "22" at bounding box center [808, 340] width 33 height 33
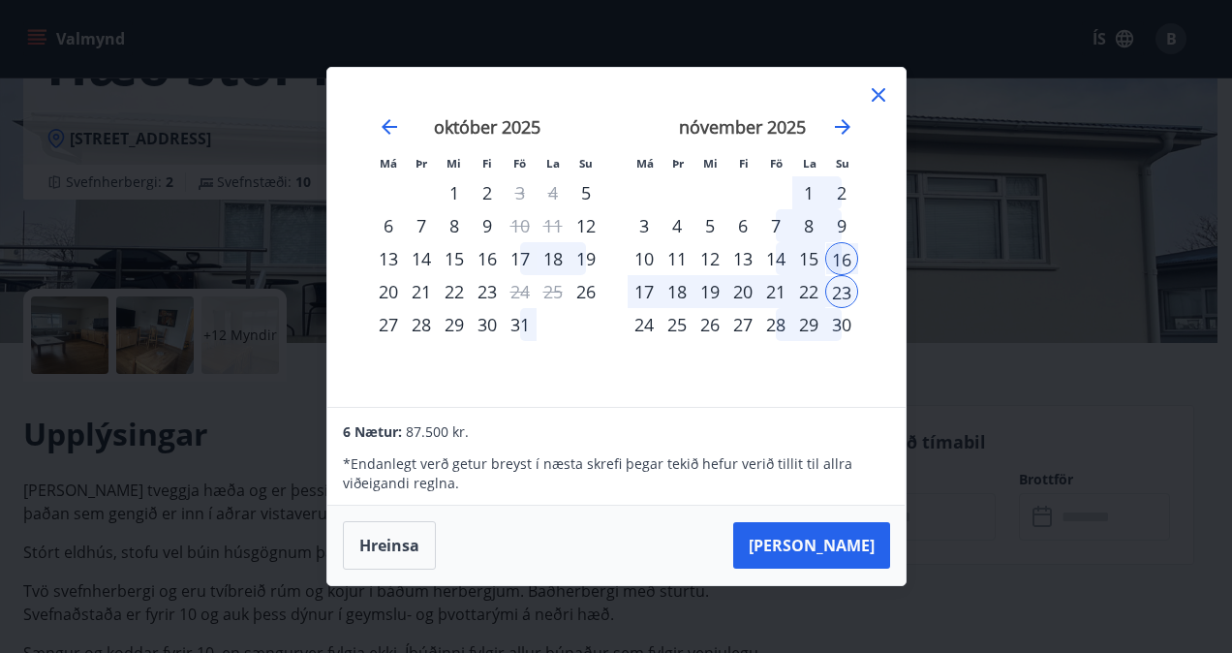
click at [878, 99] on icon at bounding box center [878, 94] width 23 height 23
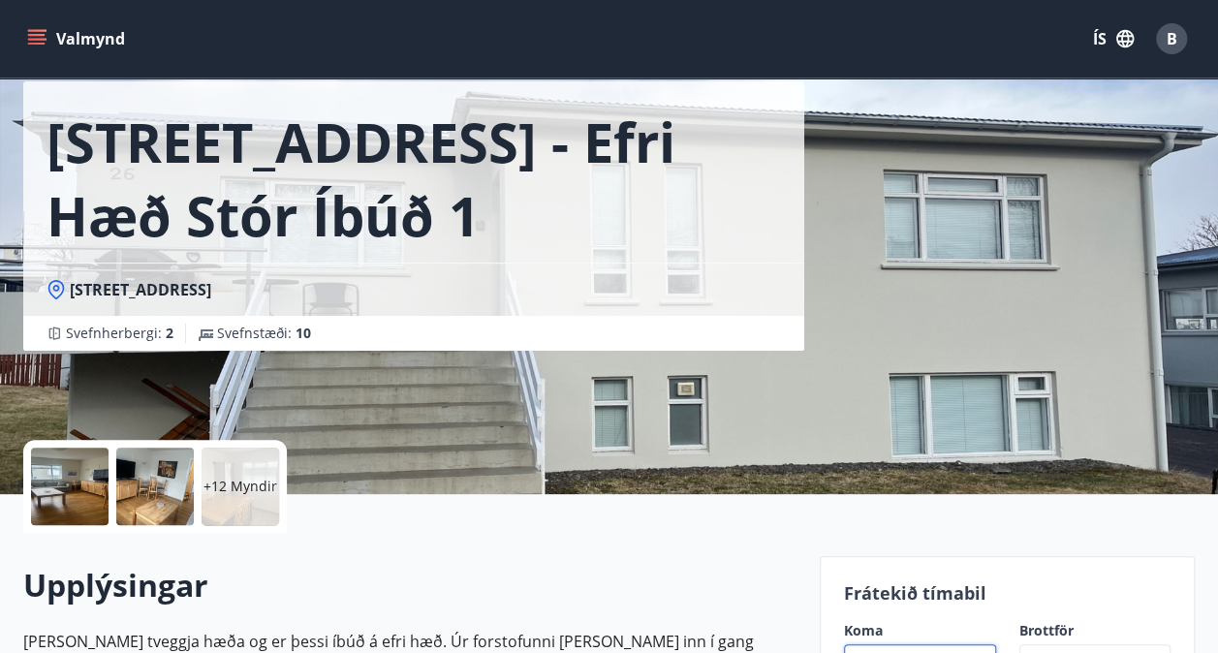
scroll to position [0, 0]
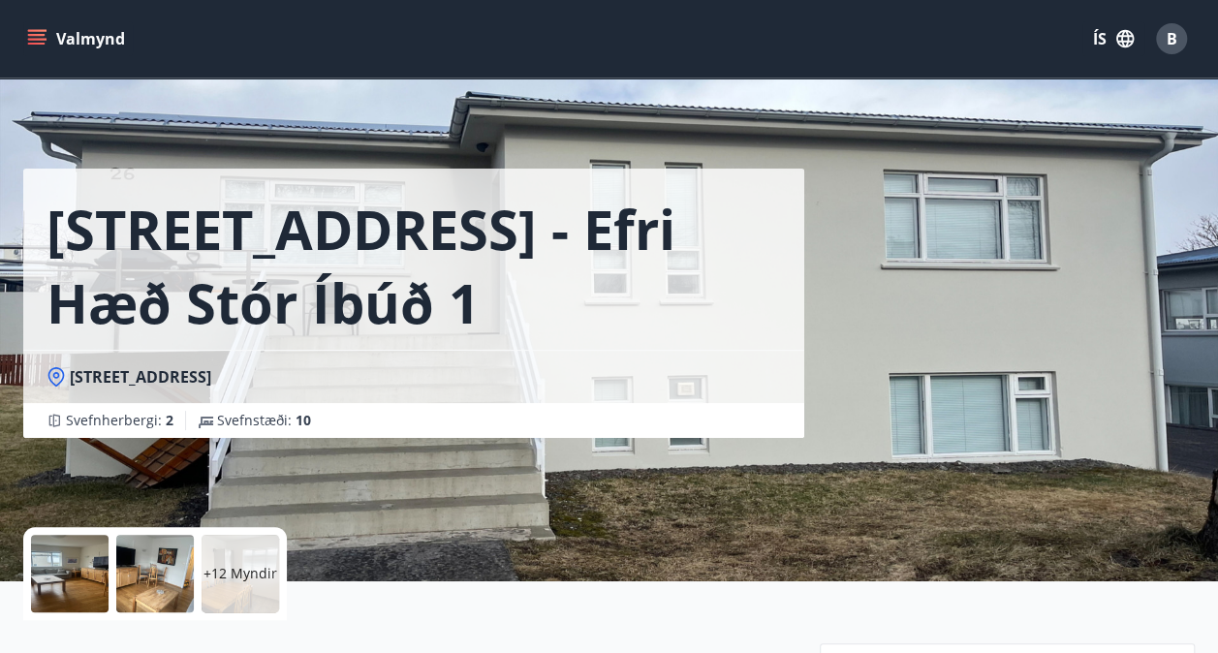
click at [31, 37] on icon "menu" at bounding box center [36, 38] width 19 height 19
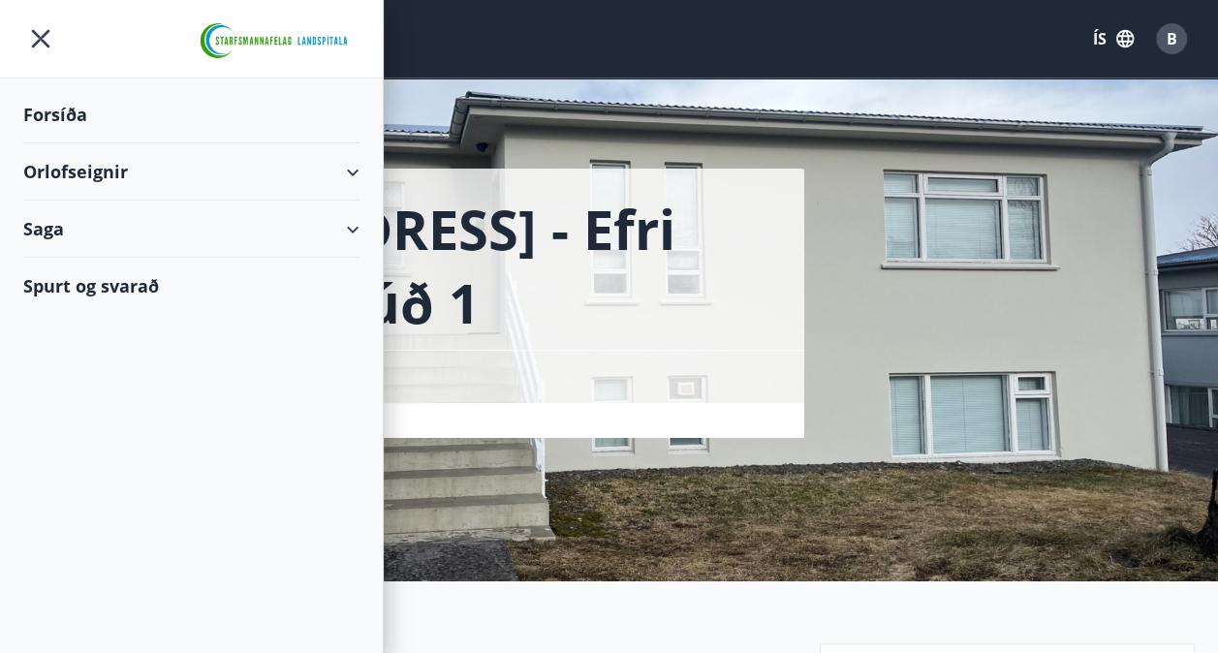
click at [353, 167] on div "Orlofseignir" at bounding box center [191, 171] width 336 height 57
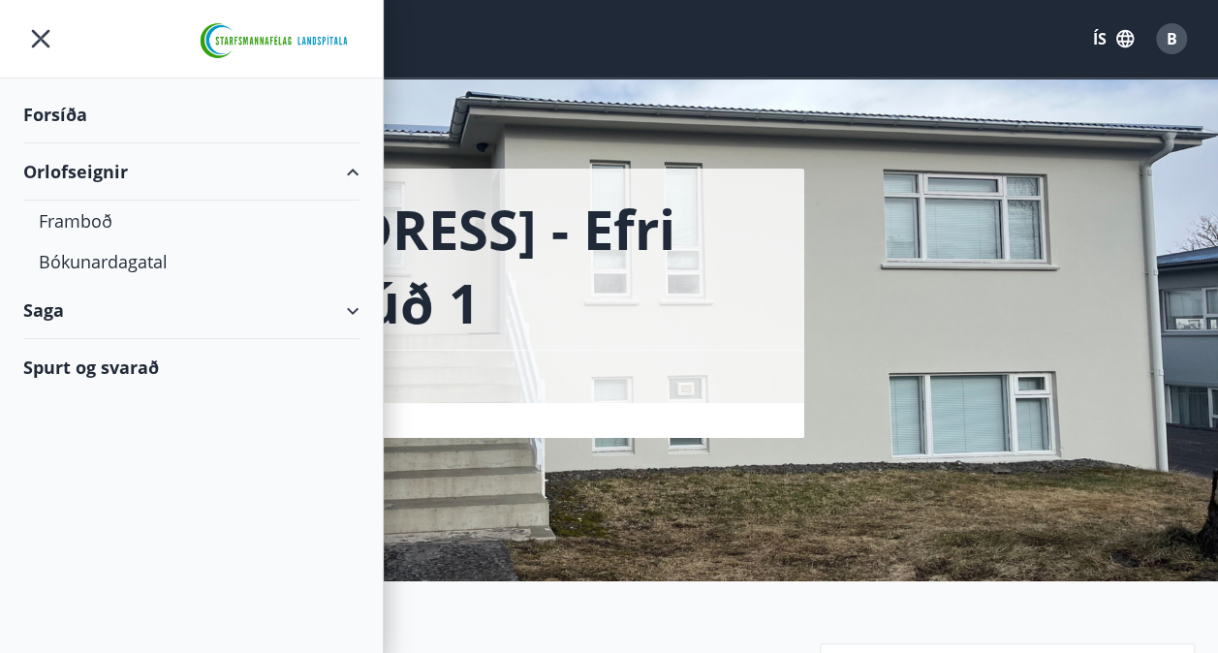
click at [353, 167] on div "Orlofseignir" at bounding box center [191, 171] width 336 height 57
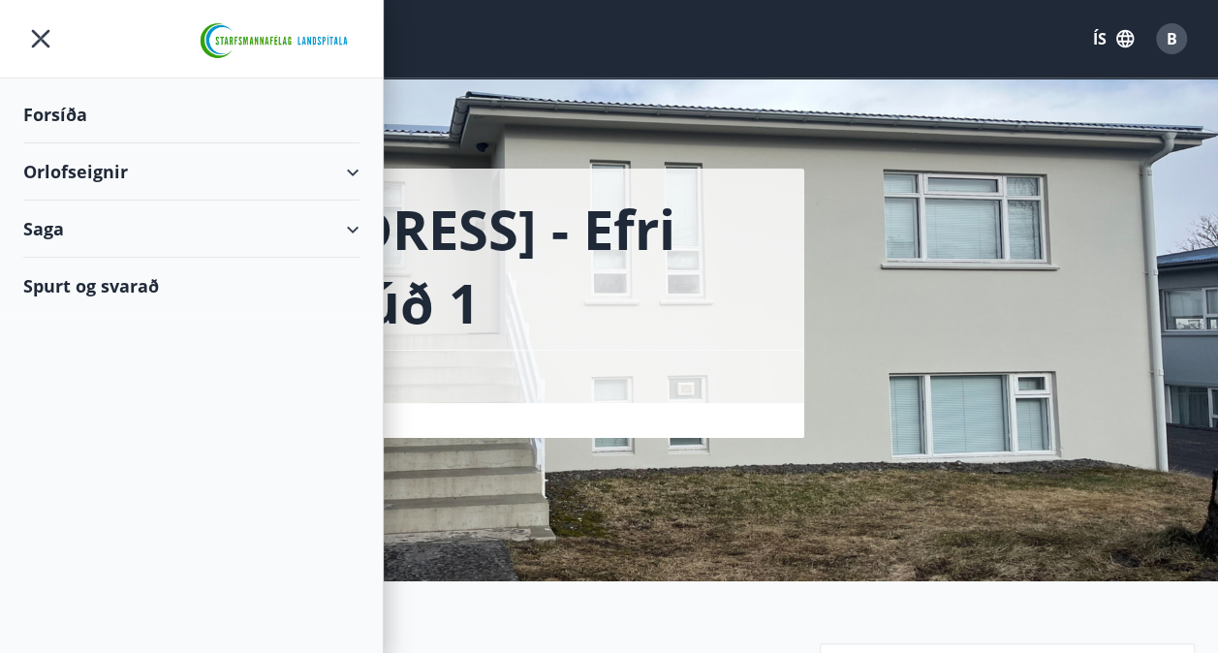
click at [58, 119] on div "Forsíða" at bounding box center [191, 114] width 336 height 57
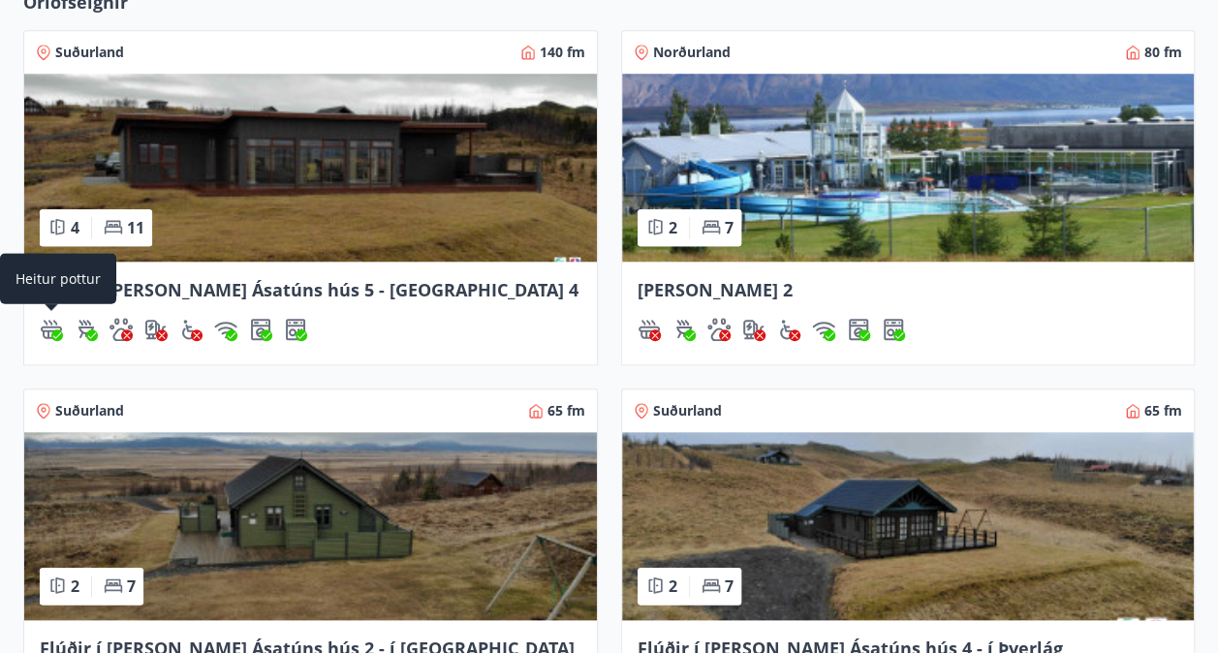
scroll to position [1186, 0]
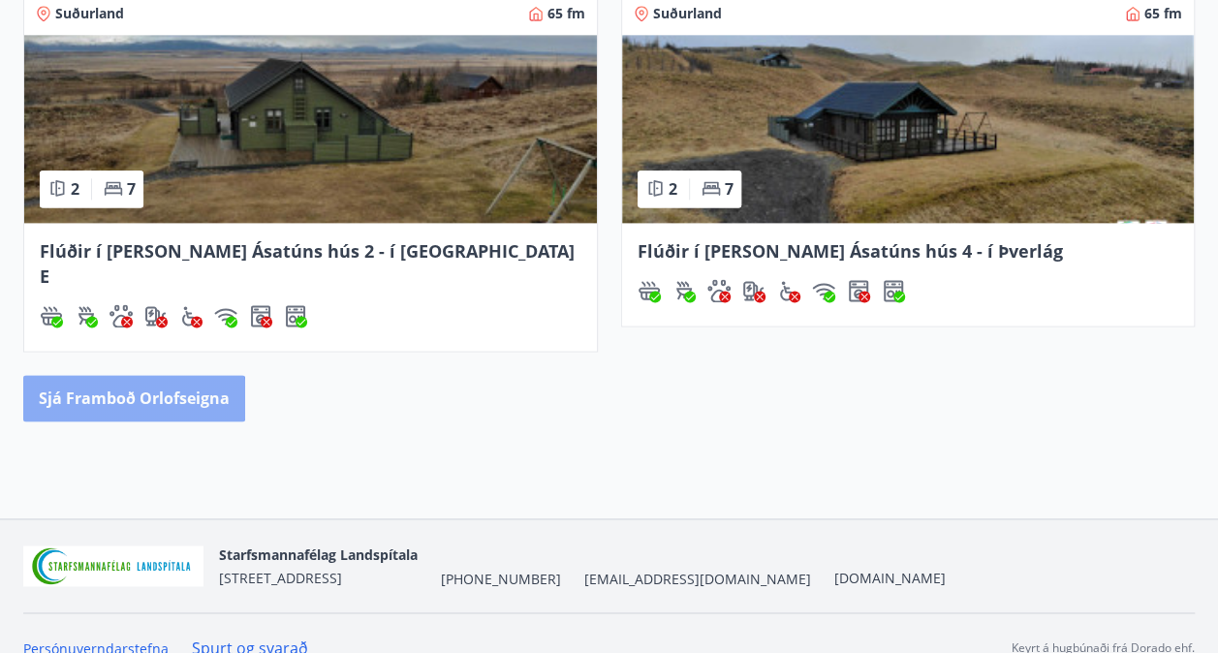
click at [62, 375] on button "Sjá framboð orlofseigna" at bounding box center [134, 398] width 222 height 46
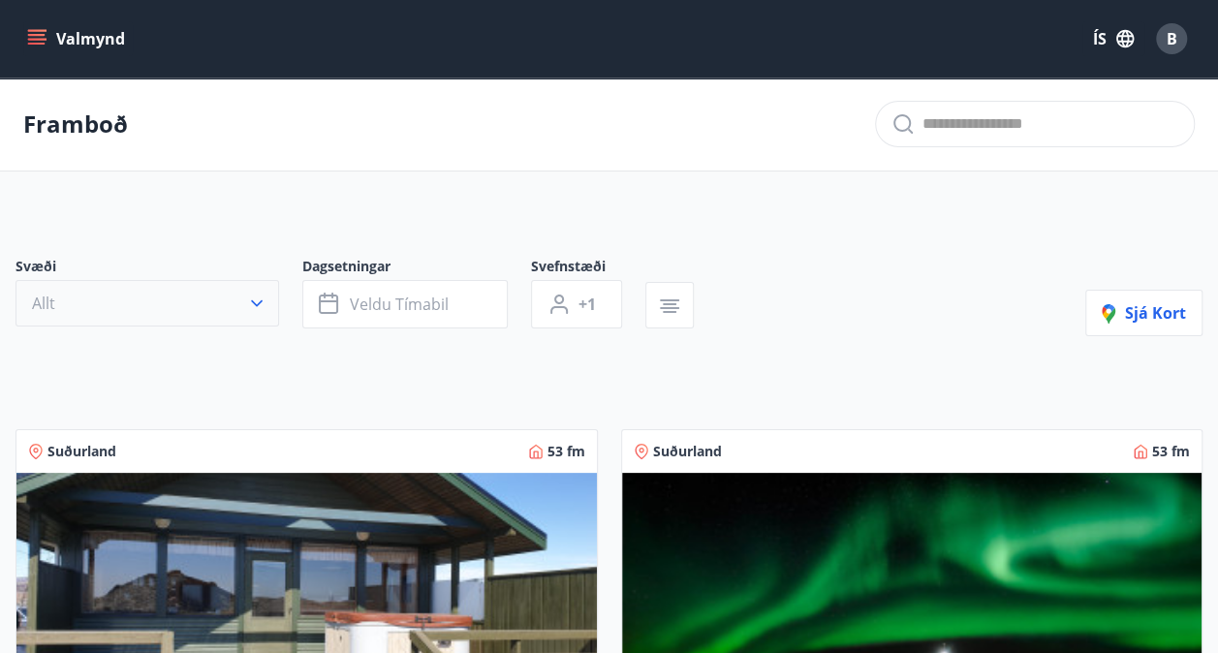
click at [117, 309] on button "Allt" at bounding box center [146, 303] width 263 height 46
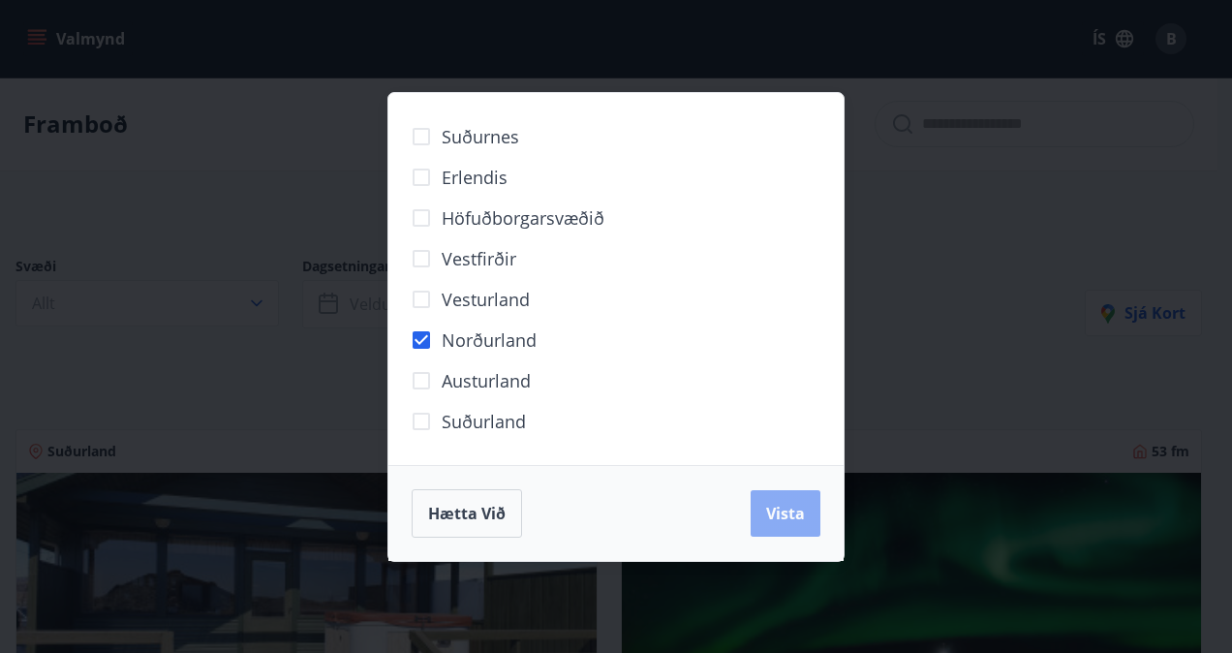
click at [789, 510] on span "Vista" at bounding box center [785, 513] width 39 height 21
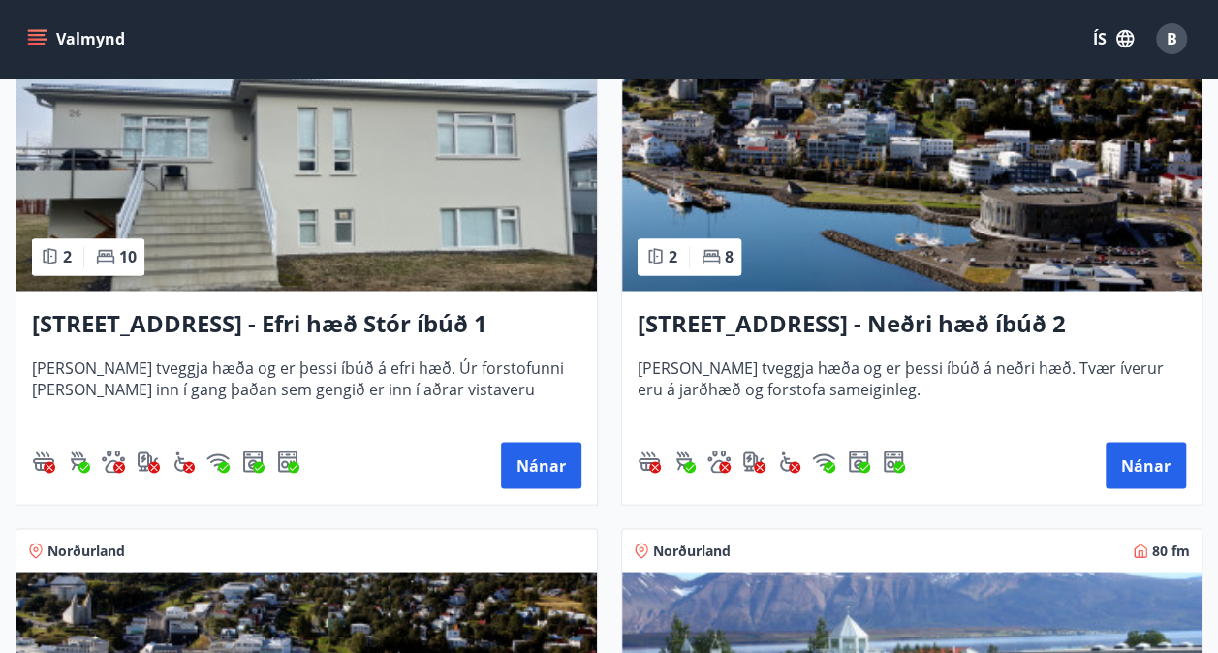
scroll to position [1523, 0]
click at [564, 461] on button "Nánar" at bounding box center [541, 465] width 80 height 46
